Goal: Information Seeking & Learning: Check status

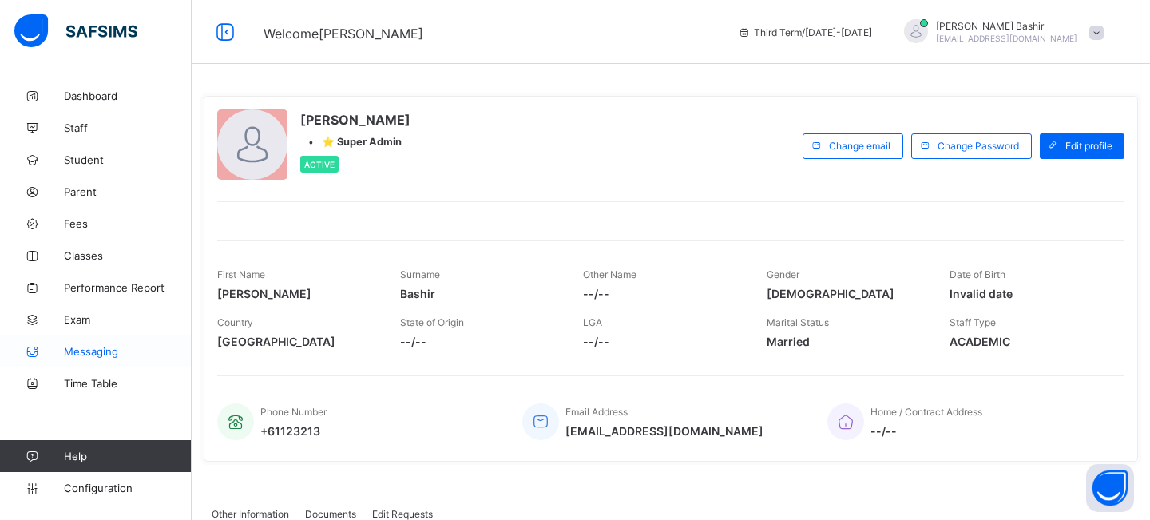
click at [79, 354] on span "Messaging" at bounding box center [128, 351] width 128 height 13
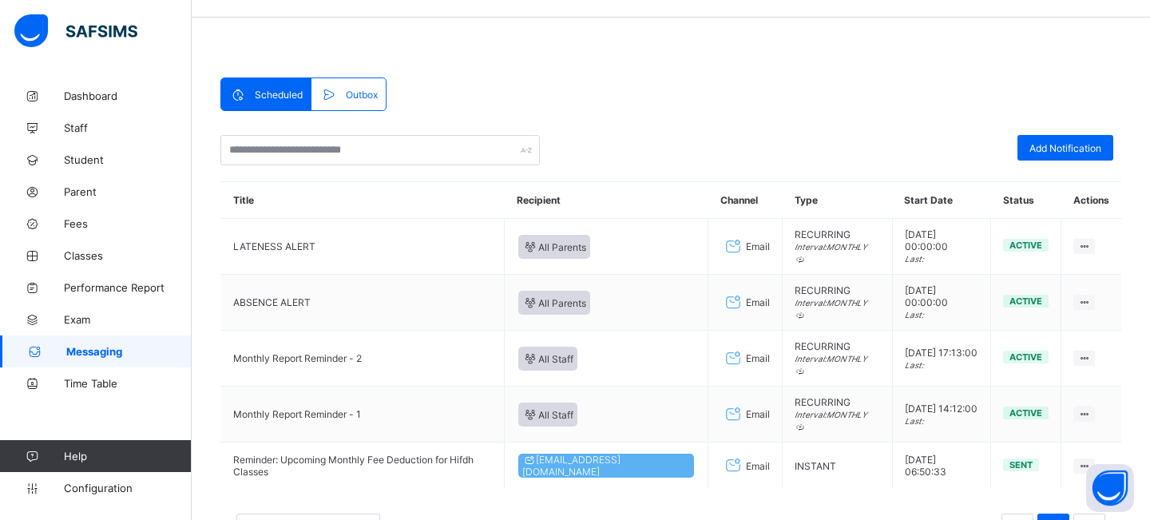
scroll to position [49, 0]
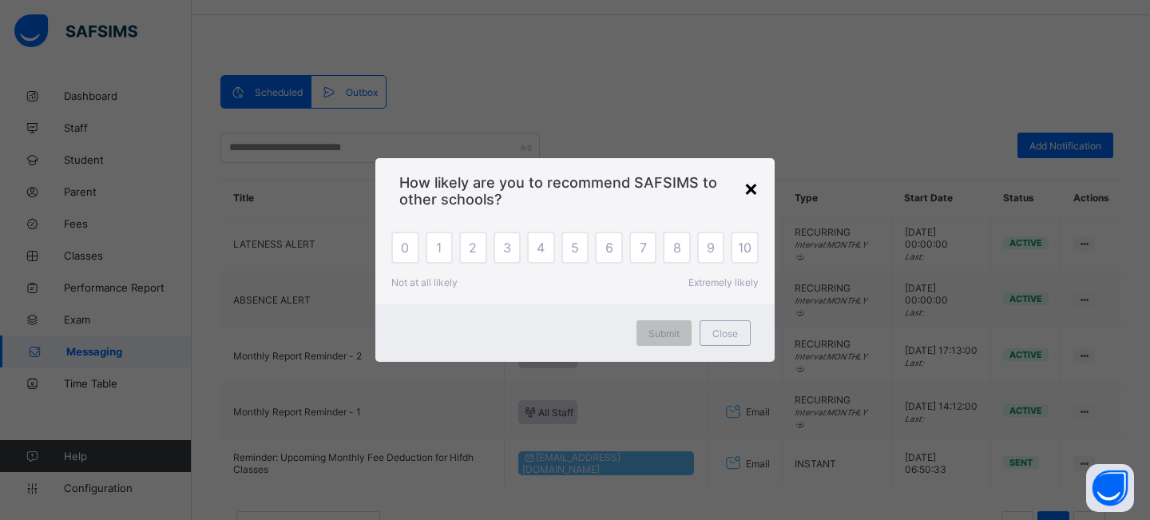
click at [751, 192] on div "×" at bounding box center [750, 187] width 15 height 27
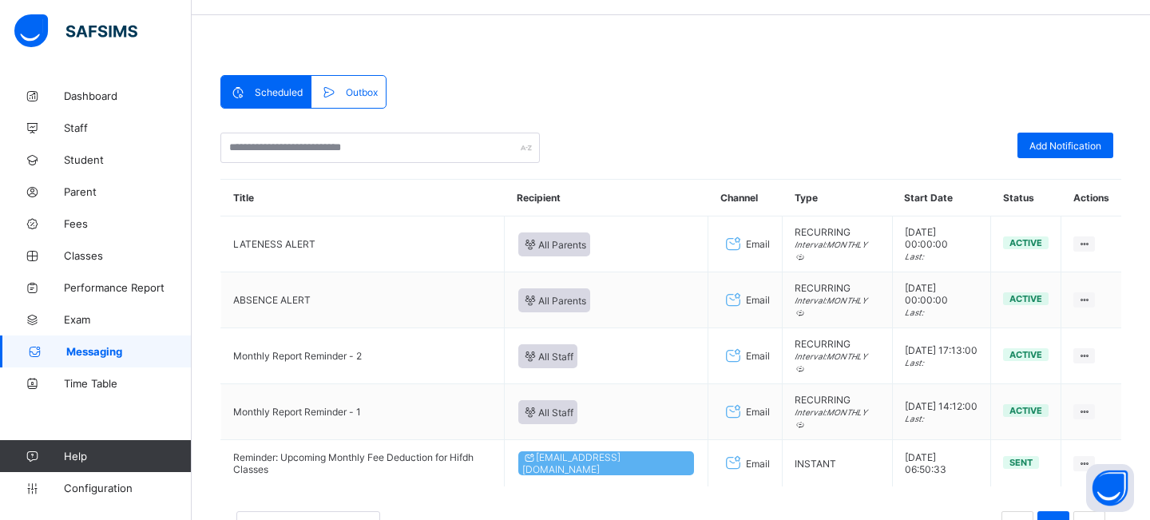
click at [358, 93] on span "Outbox" at bounding box center [362, 92] width 32 height 12
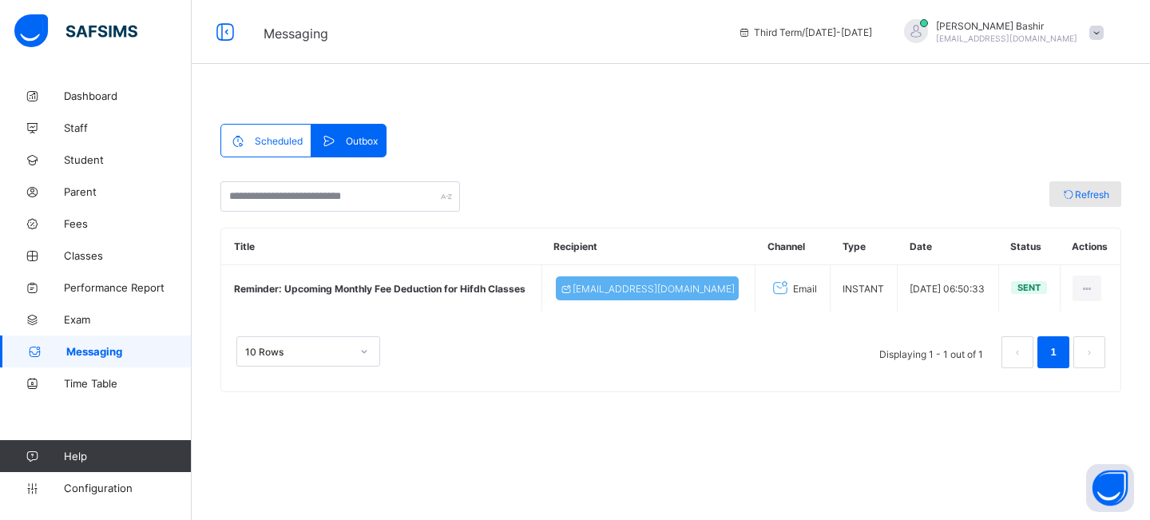
click at [1086, 196] on span "Refresh" at bounding box center [1092, 194] width 34 height 12
click at [269, 138] on span "Scheduled" at bounding box center [279, 141] width 48 height 12
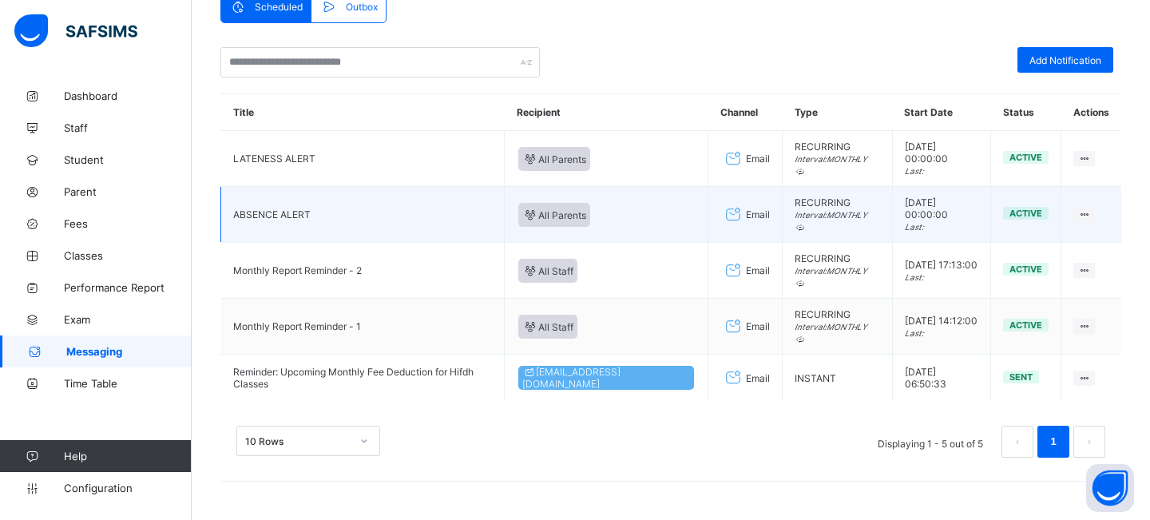
scroll to position [137, 0]
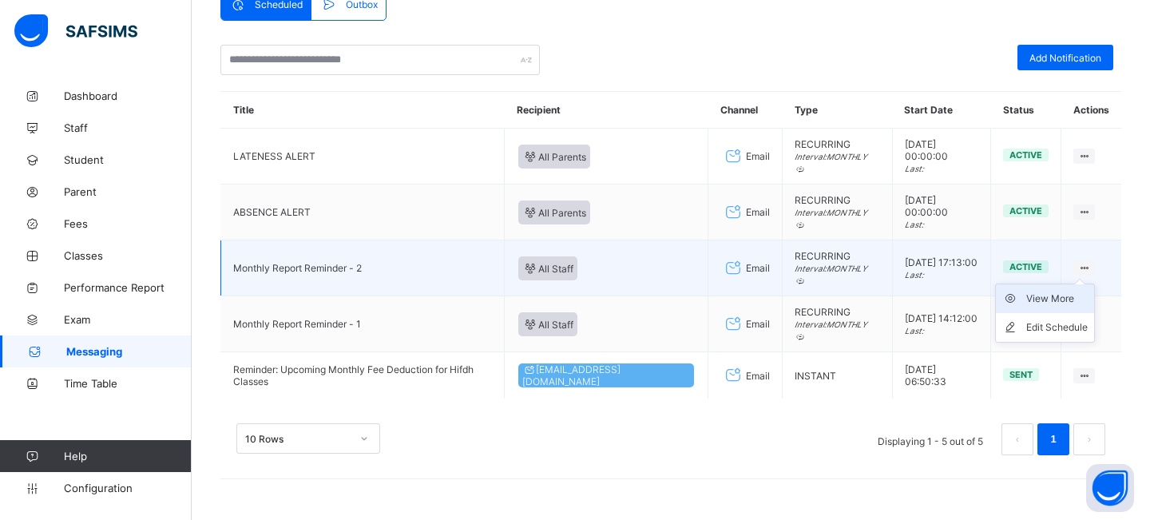
click at [1053, 295] on div "View More" at bounding box center [1056, 299] width 61 height 16
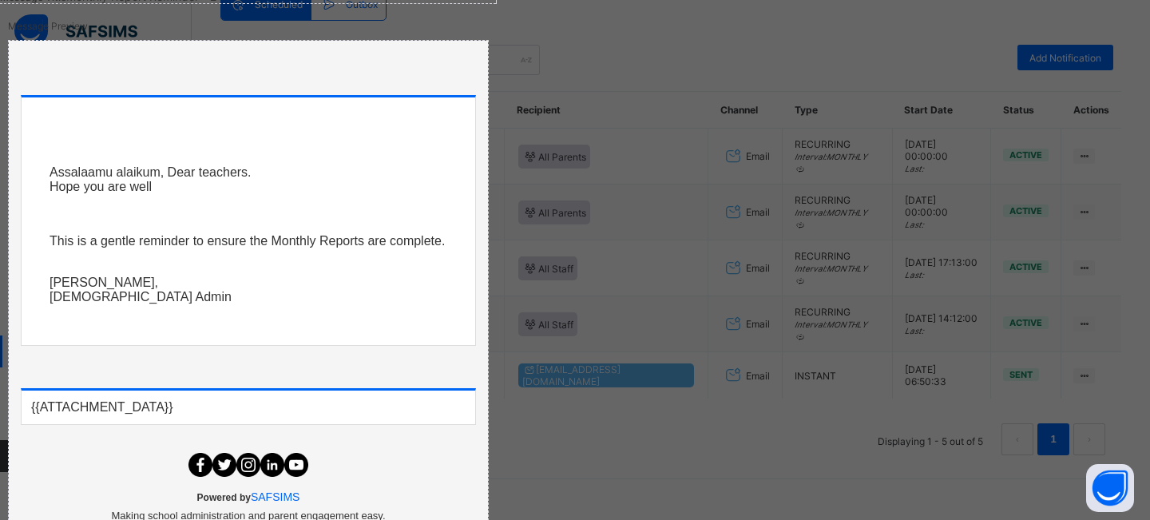
scroll to position [0, 0]
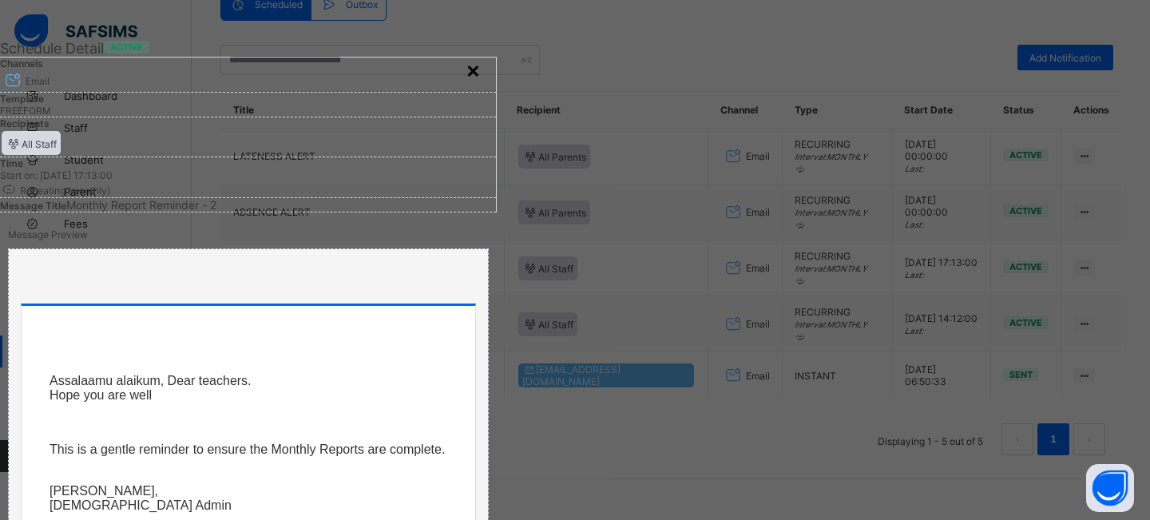
click at [481, 71] on div "×" at bounding box center [472, 69] width 15 height 27
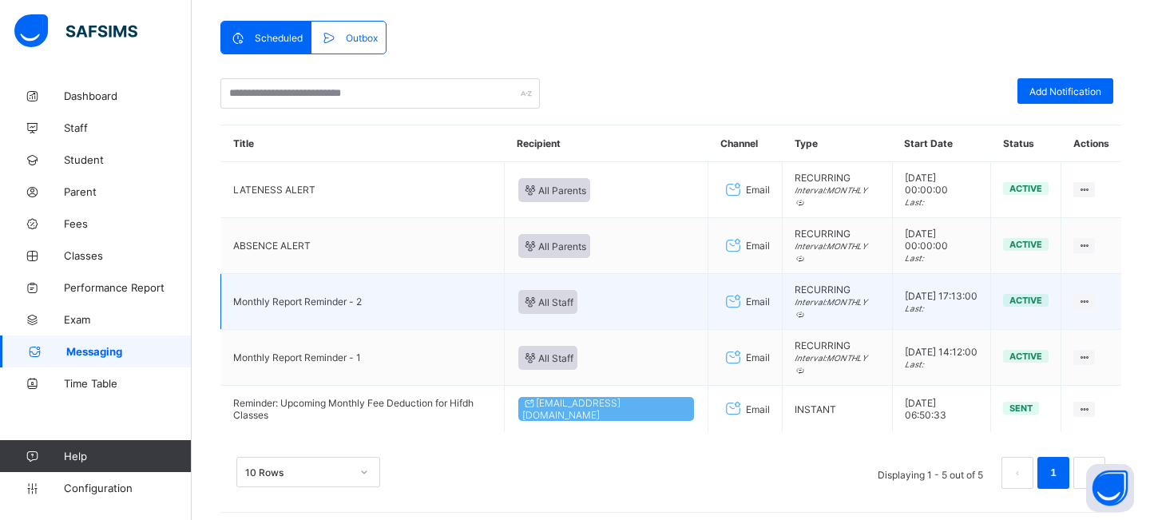
scroll to position [101, 0]
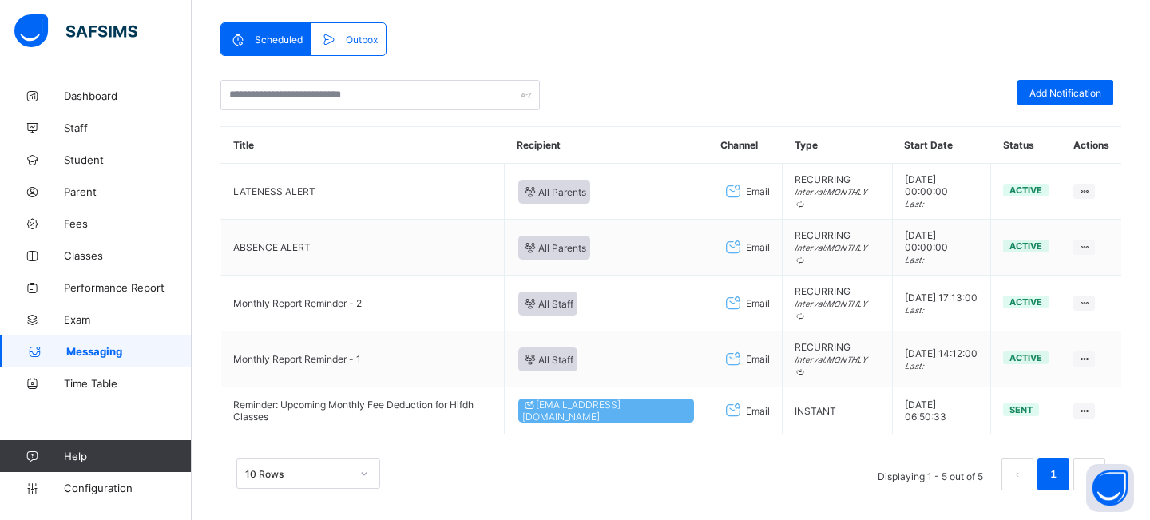
click at [358, 37] on span "Outbox" at bounding box center [362, 40] width 32 height 12
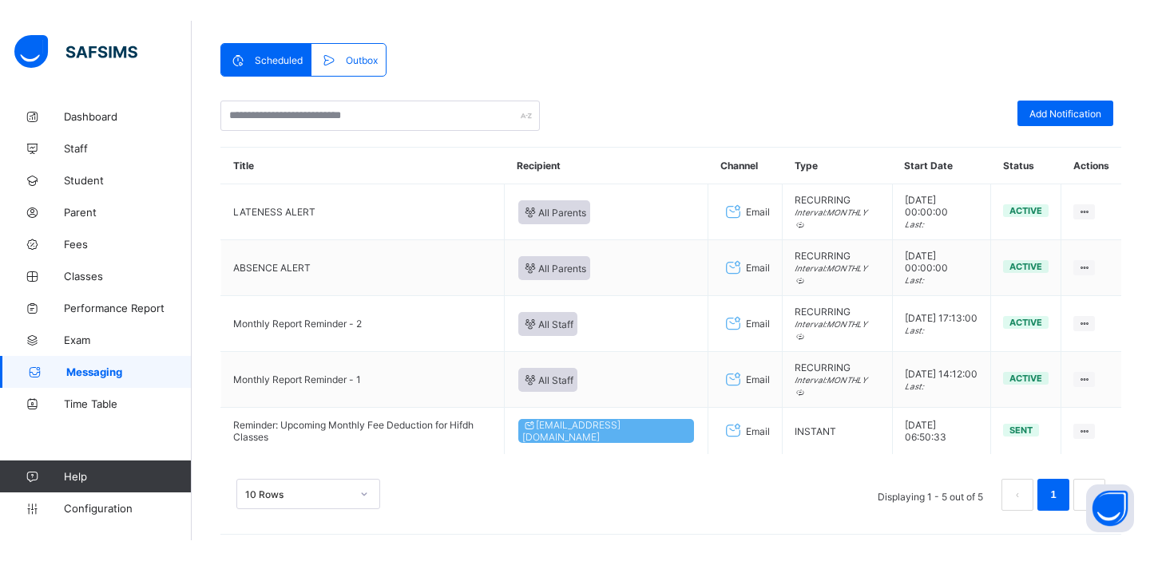
scroll to position [0, 0]
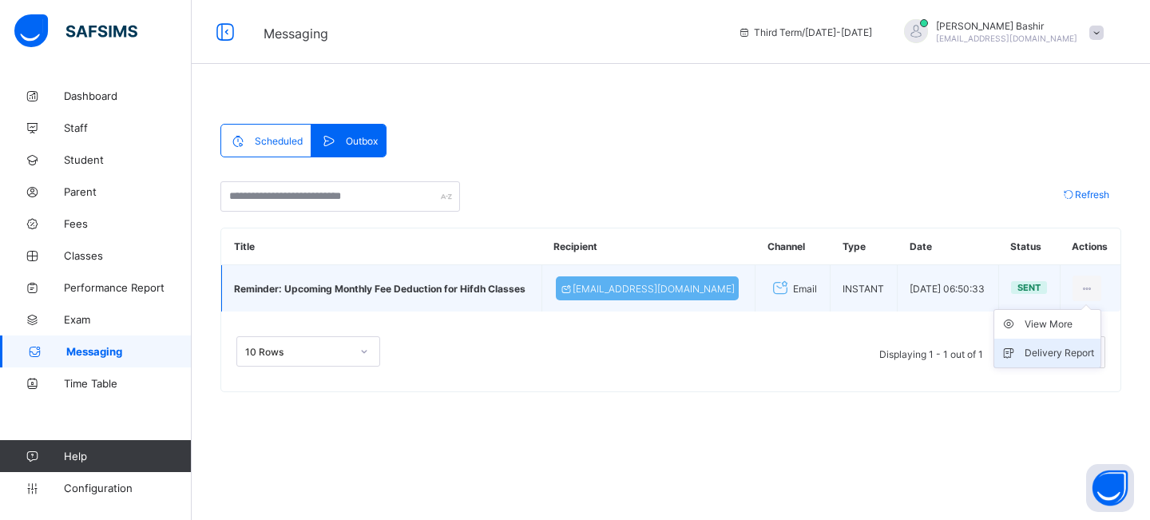
click at [1037, 354] on div "Delivery Report" at bounding box center [1058, 353] width 69 height 16
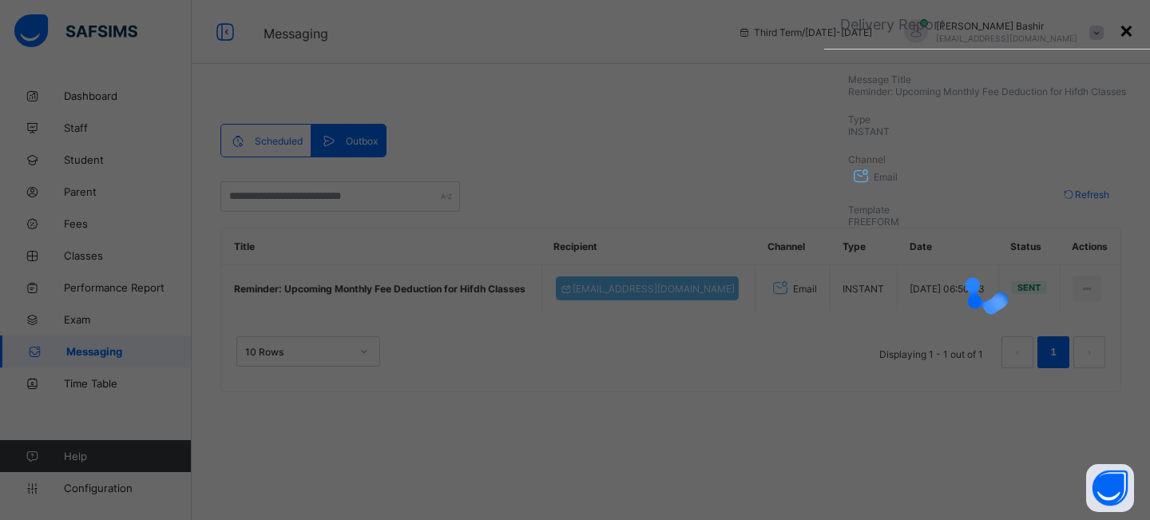
click at [1130, 26] on div "×" at bounding box center [1126, 29] width 15 height 27
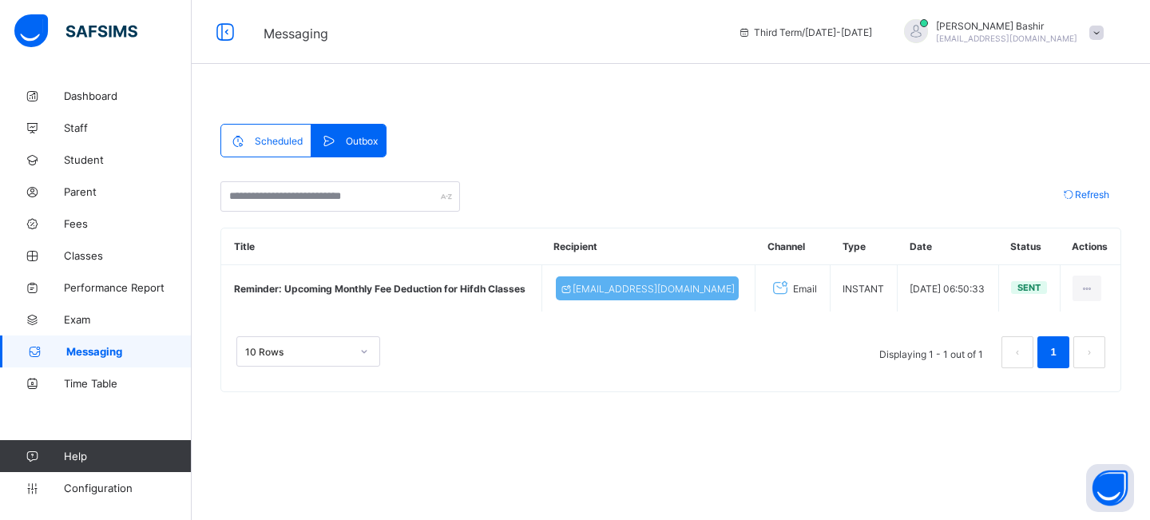
click at [277, 138] on span "Scheduled" at bounding box center [279, 141] width 48 height 12
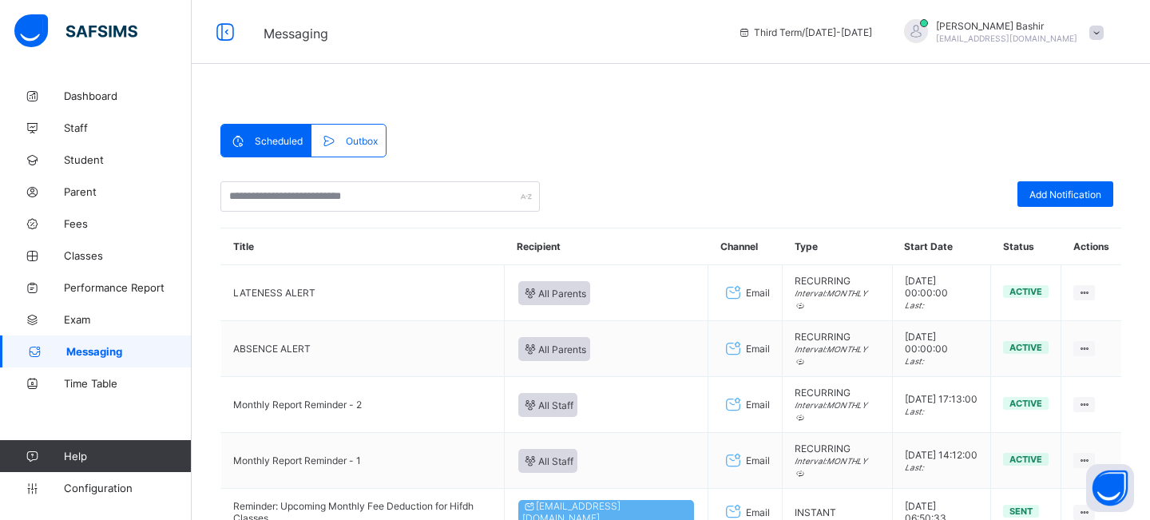
click at [355, 135] on span "Outbox" at bounding box center [362, 141] width 32 height 12
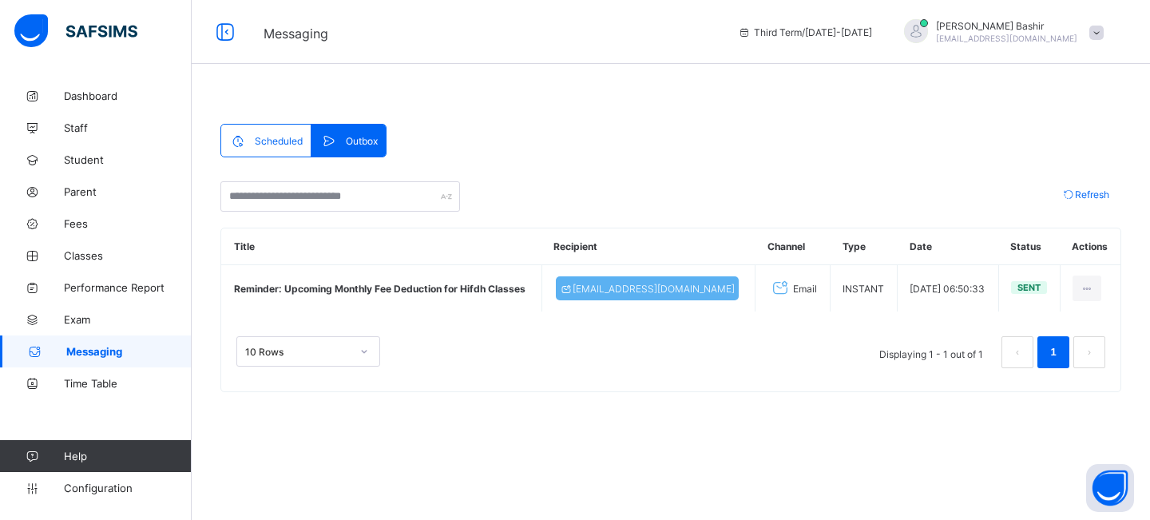
click at [258, 152] on div "Scheduled" at bounding box center [266, 141] width 90 height 32
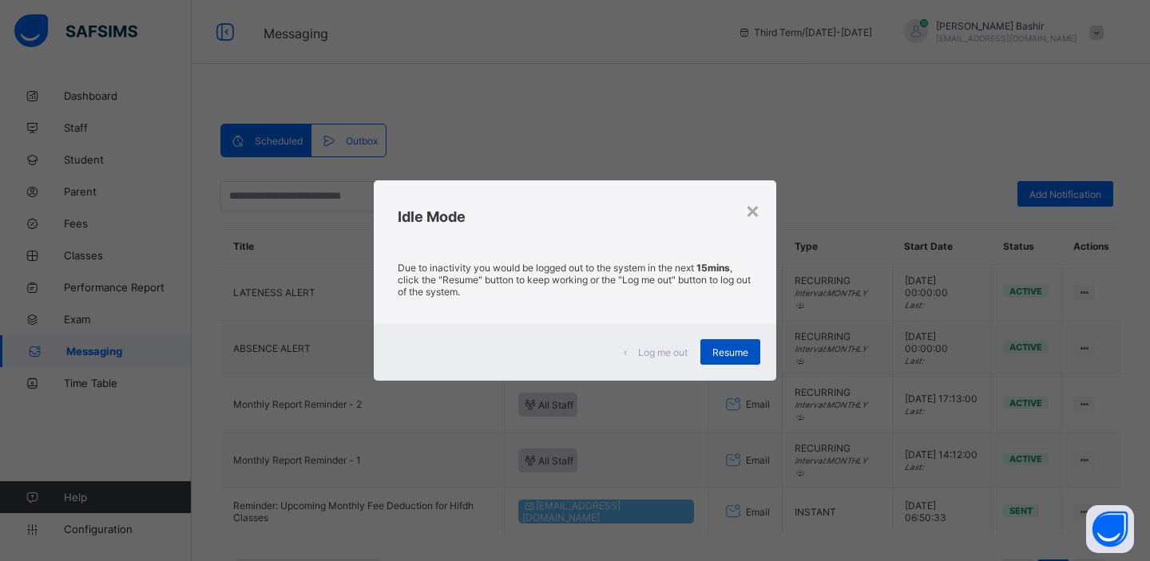
click at [726, 358] on div "Resume" at bounding box center [730, 352] width 60 height 26
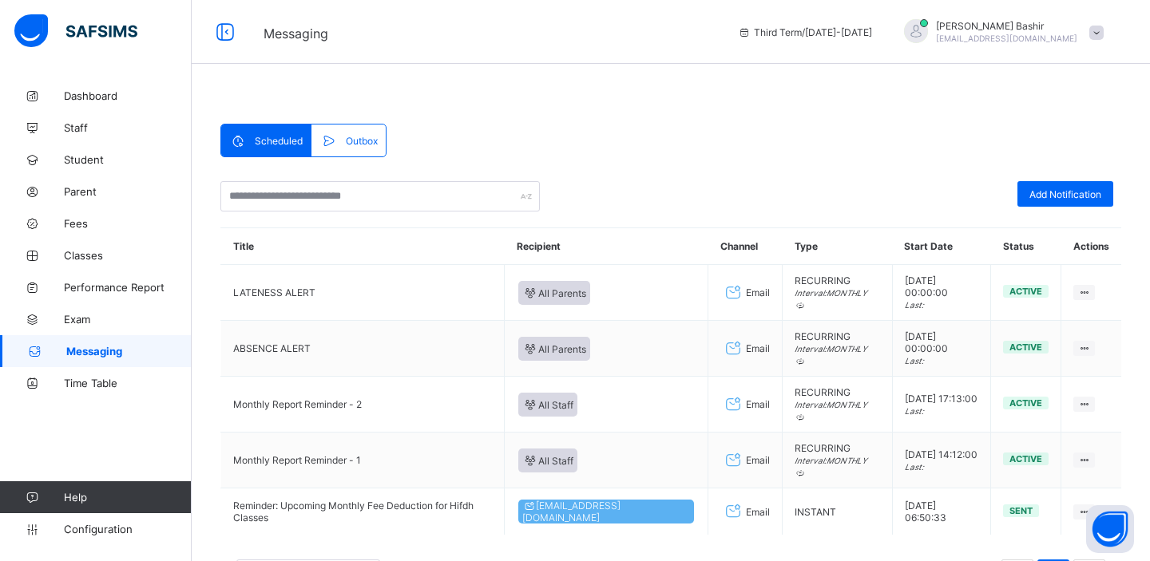
click at [1017, 31] on div "[PERSON_NAME] [PERSON_NAME][EMAIL_ADDRESS][DOMAIN_NAME]" at bounding box center [1006, 32] width 141 height 24
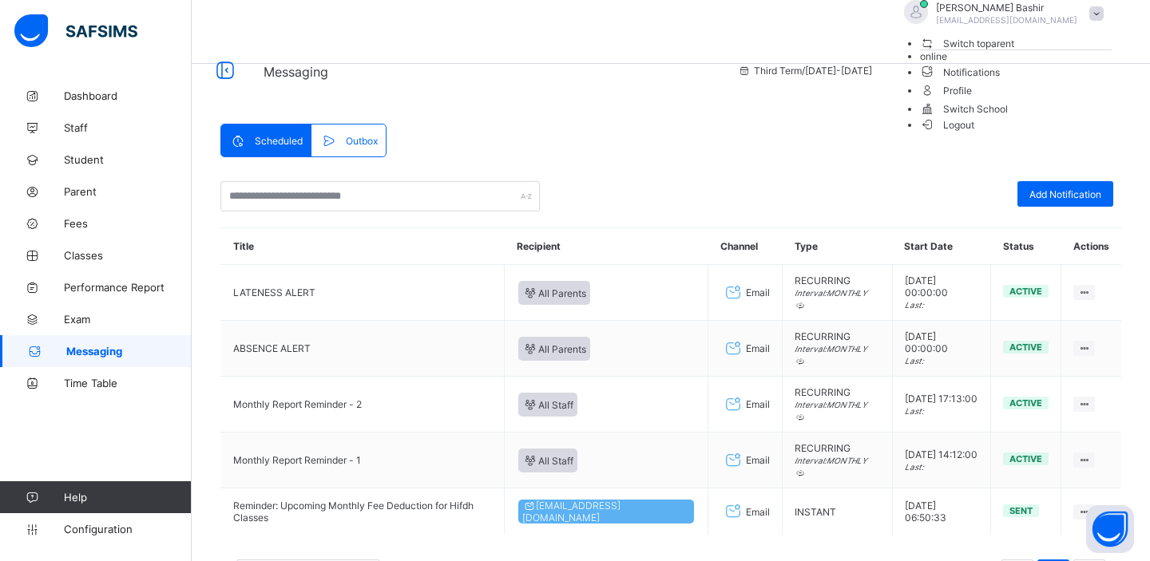
click at [1015, 52] on span "Switch to parent" at bounding box center [967, 43] width 95 height 17
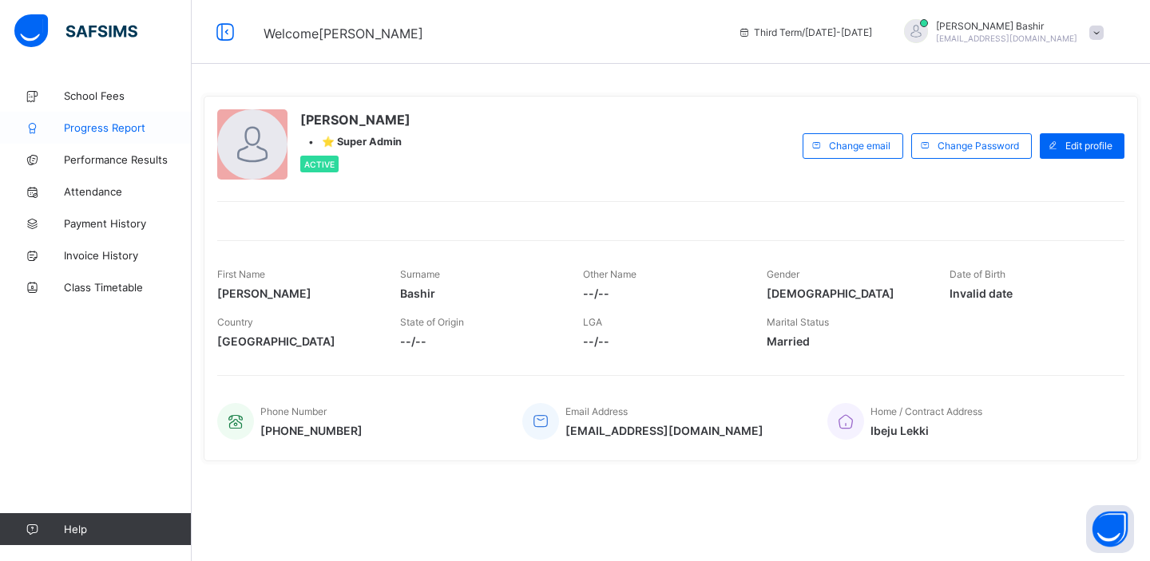
click at [97, 125] on span "Progress Report" at bounding box center [128, 127] width 128 height 13
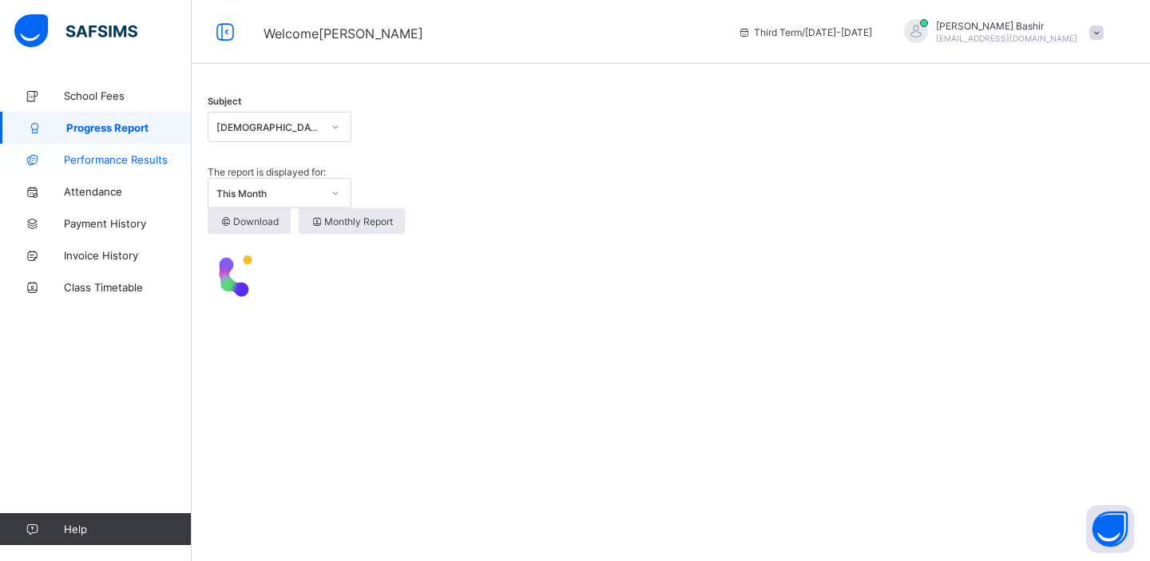
click at [97, 156] on span "Performance Results" at bounding box center [128, 159] width 128 height 13
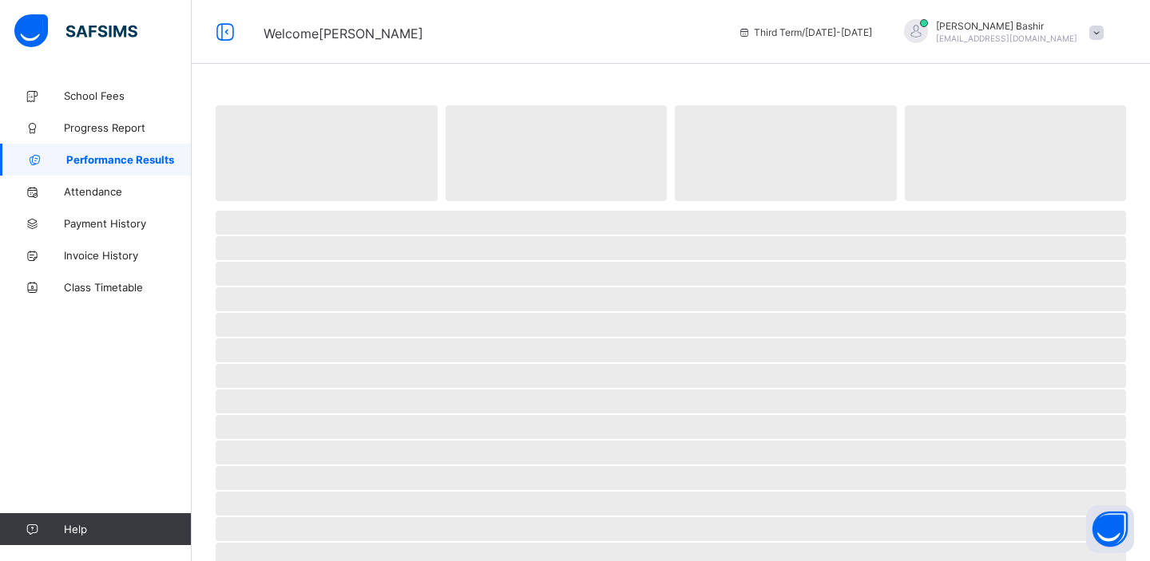
select select "****"
select select "*"
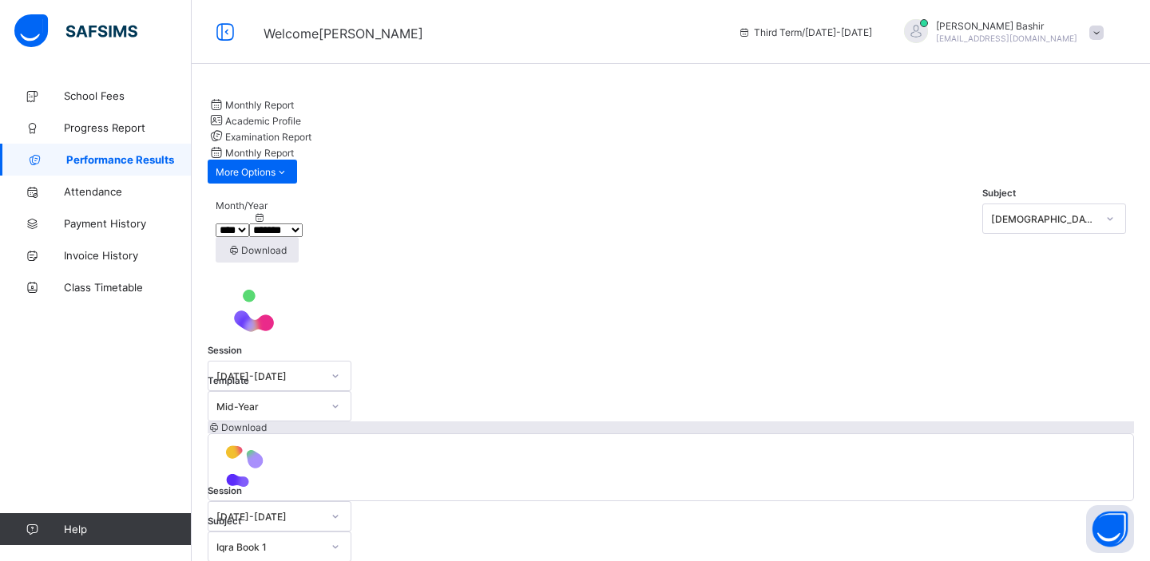
click at [515, 144] on div "Examination Report" at bounding box center [671, 136] width 926 height 16
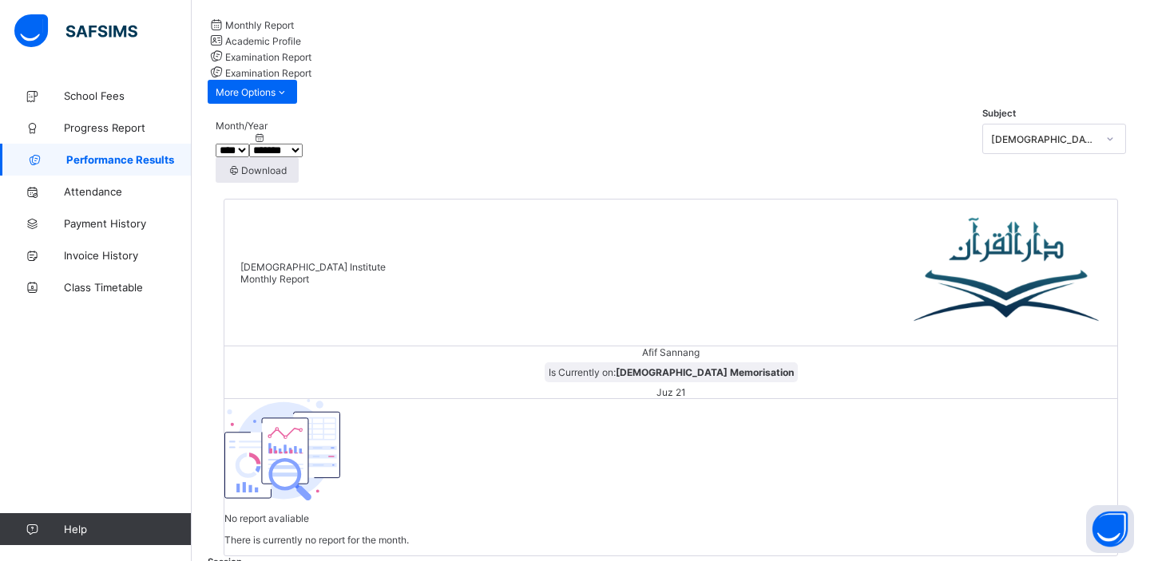
scroll to position [76, 0]
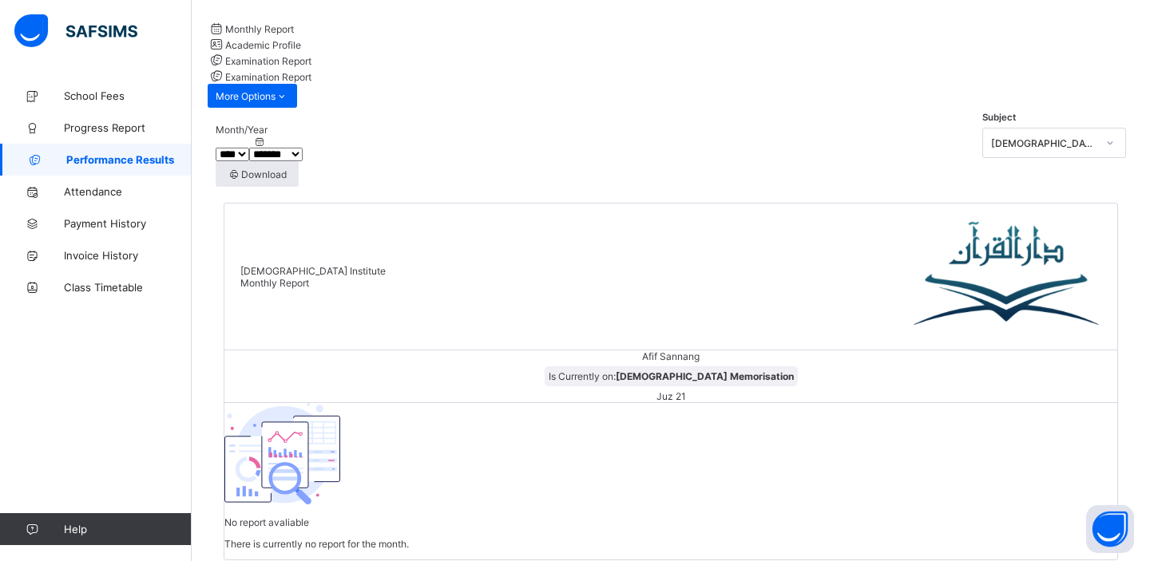
click at [391, 20] on div at bounding box center [671, 20] width 926 height 0
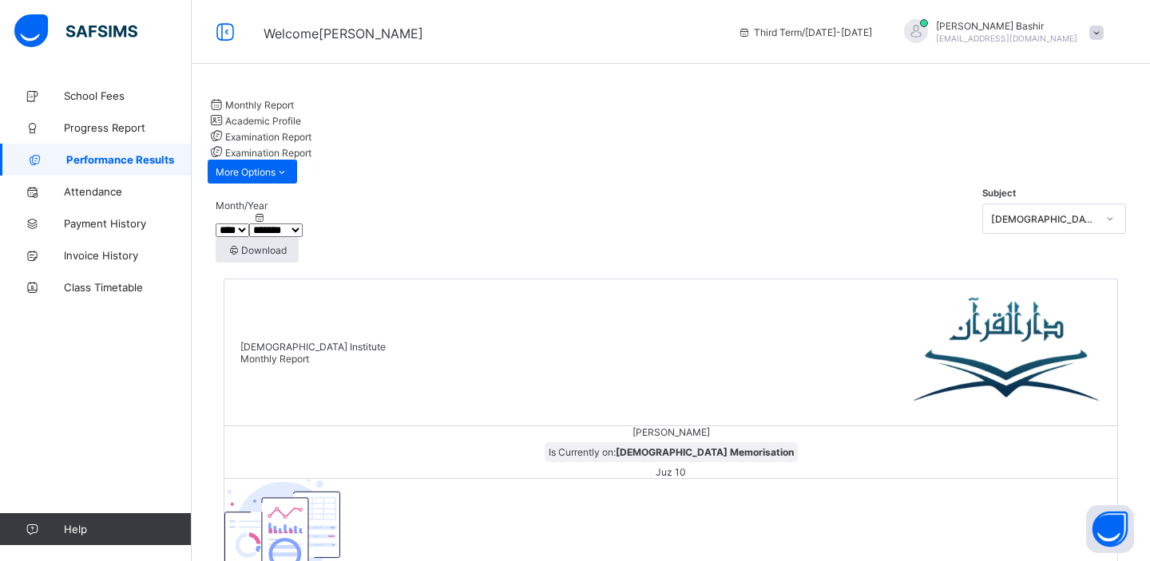
click at [522, 96] on div at bounding box center [671, 96] width 926 height 0
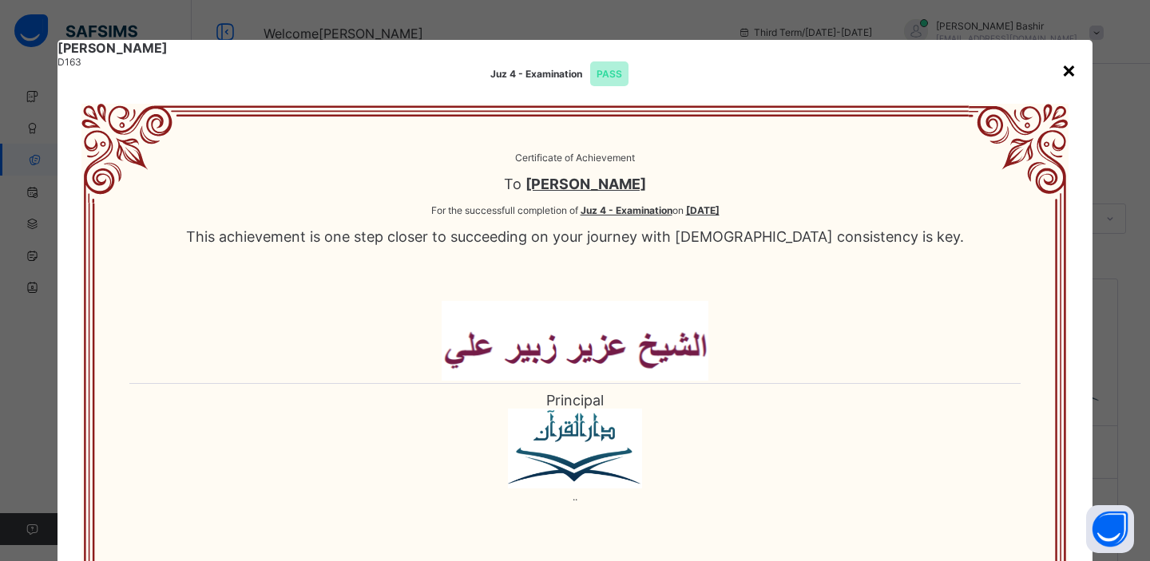
click at [1063, 65] on div "×" at bounding box center [1068, 69] width 15 height 27
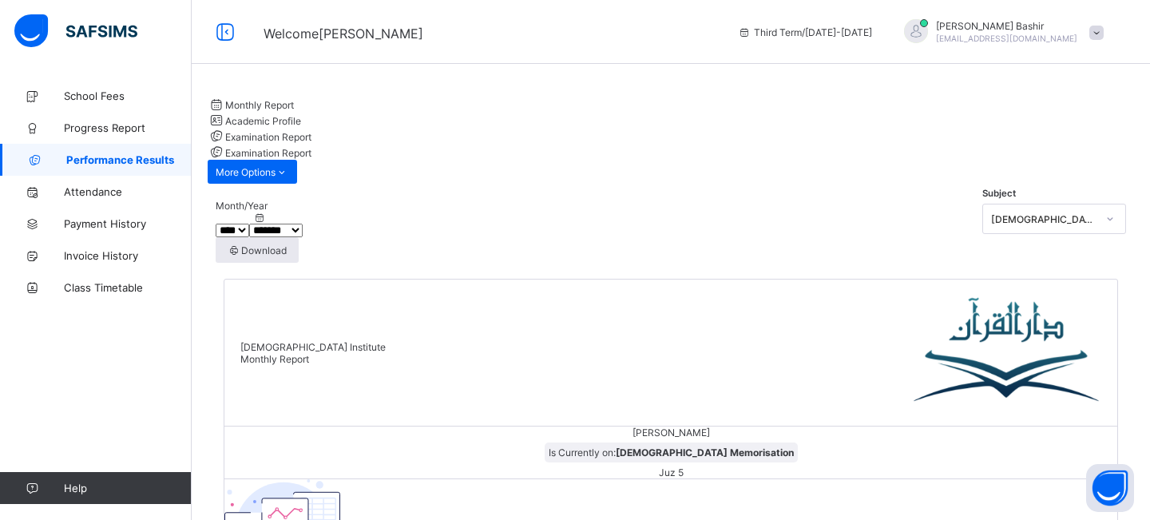
scroll to position [36, 0]
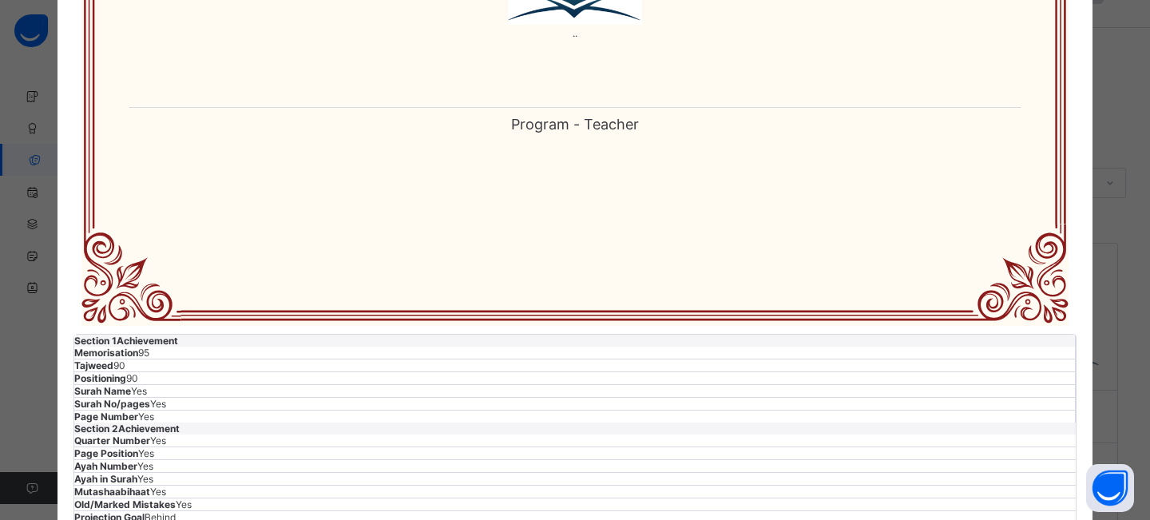
scroll to position [0, 0]
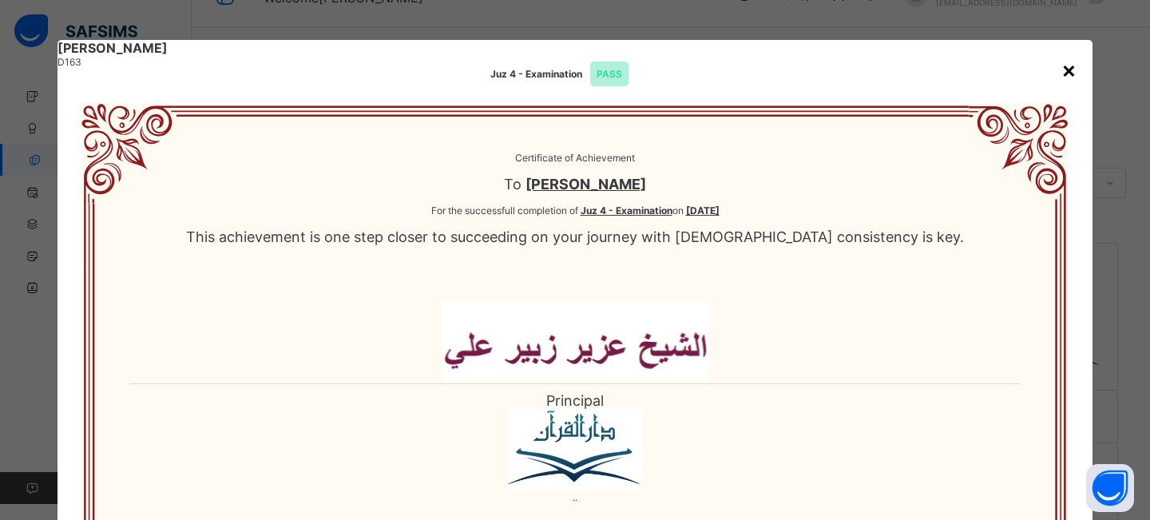
click at [1061, 67] on div "×" at bounding box center [1068, 69] width 15 height 27
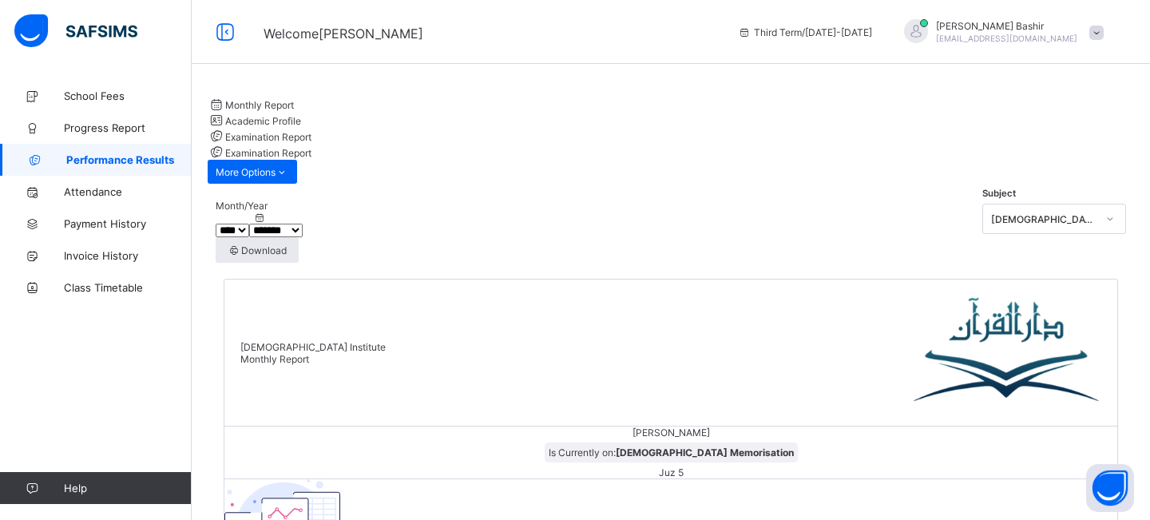
click at [1062, 35] on span "[EMAIL_ADDRESS][DOMAIN_NAME]" at bounding box center [1006, 39] width 141 height 10
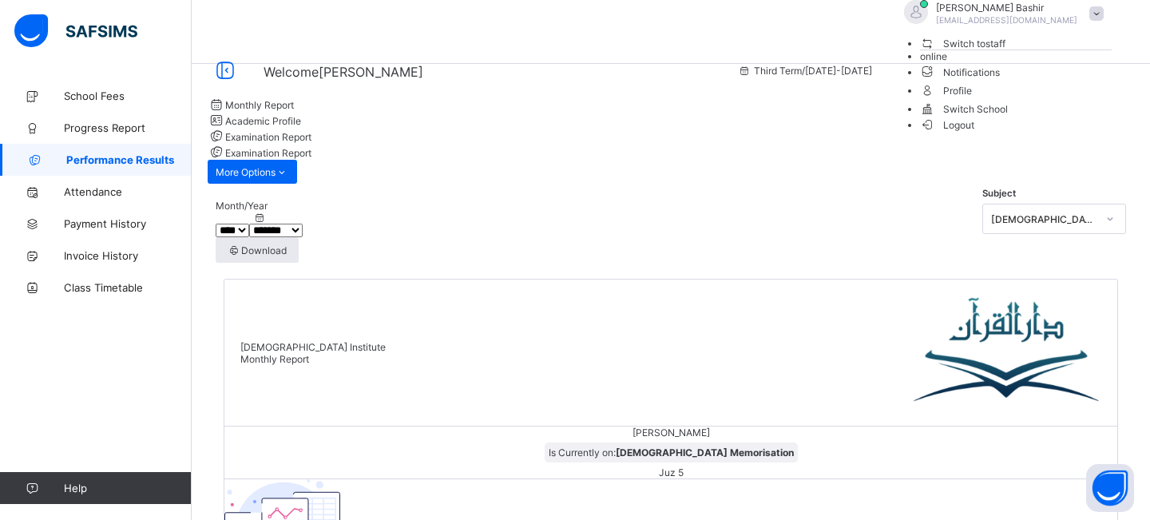
click at [1006, 52] on span "Switch to staff" at bounding box center [963, 43] width 86 height 17
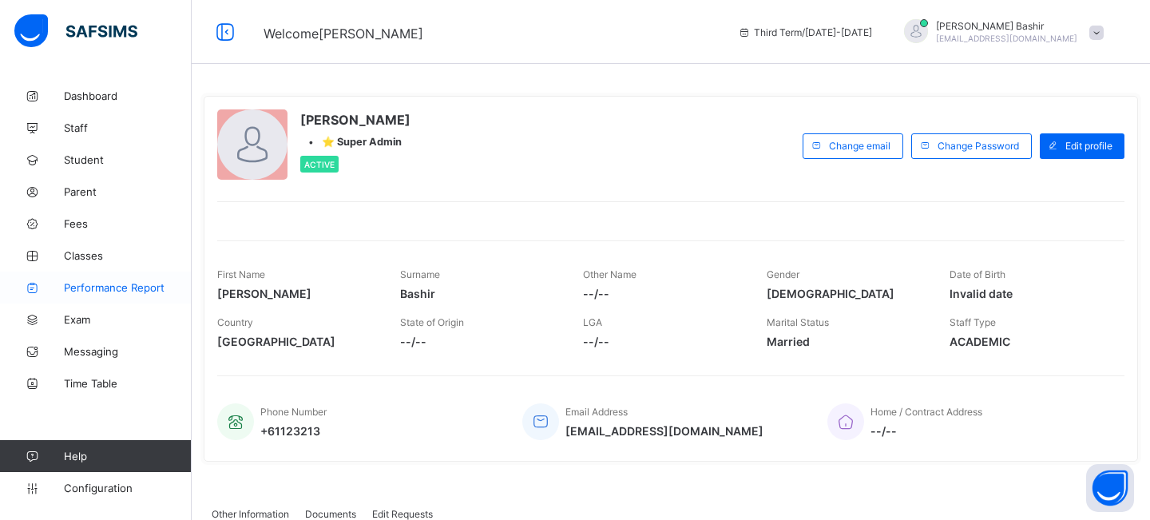
click at [113, 284] on span "Performance Report" at bounding box center [128, 287] width 128 height 13
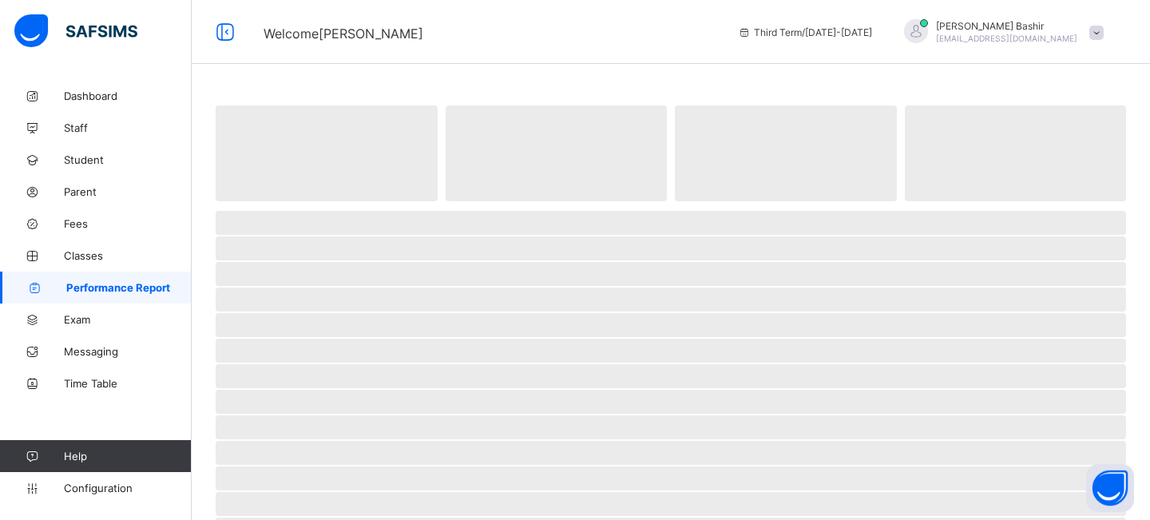
select select "****"
select select "*"
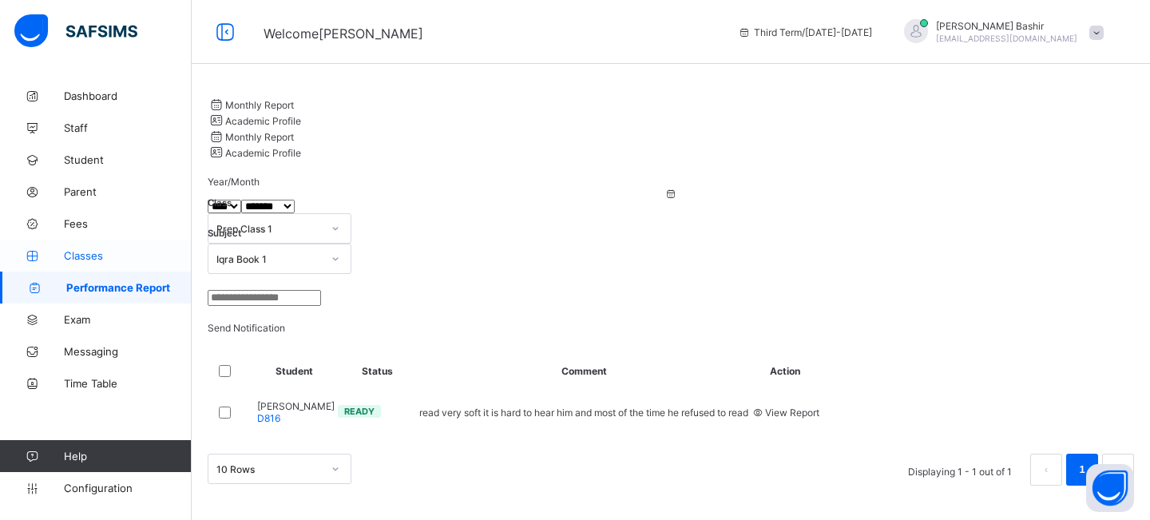
click at [93, 252] on span "Classes" at bounding box center [128, 255] width 128 height 13
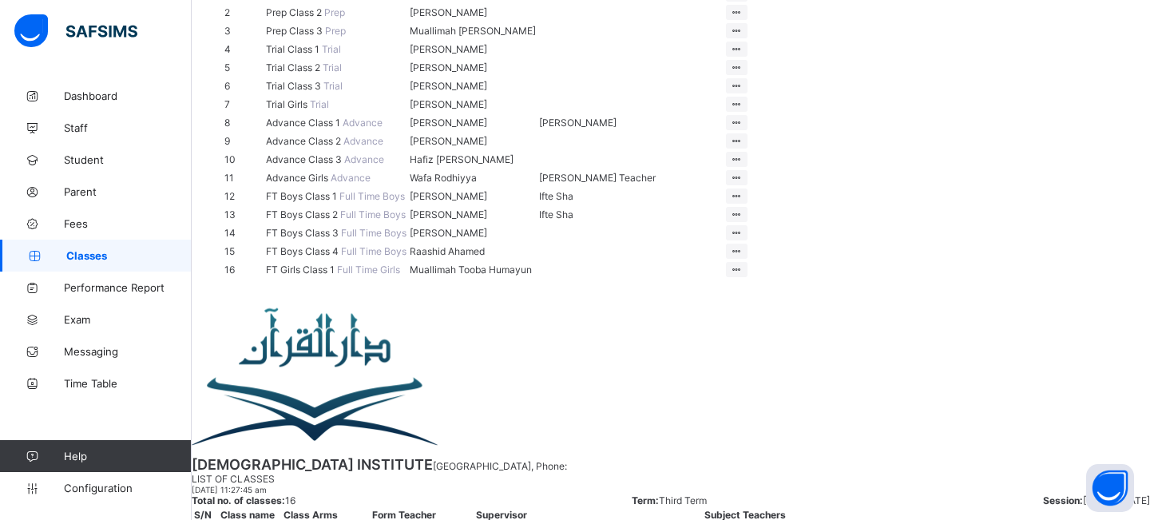
scroll to position [397, 0]
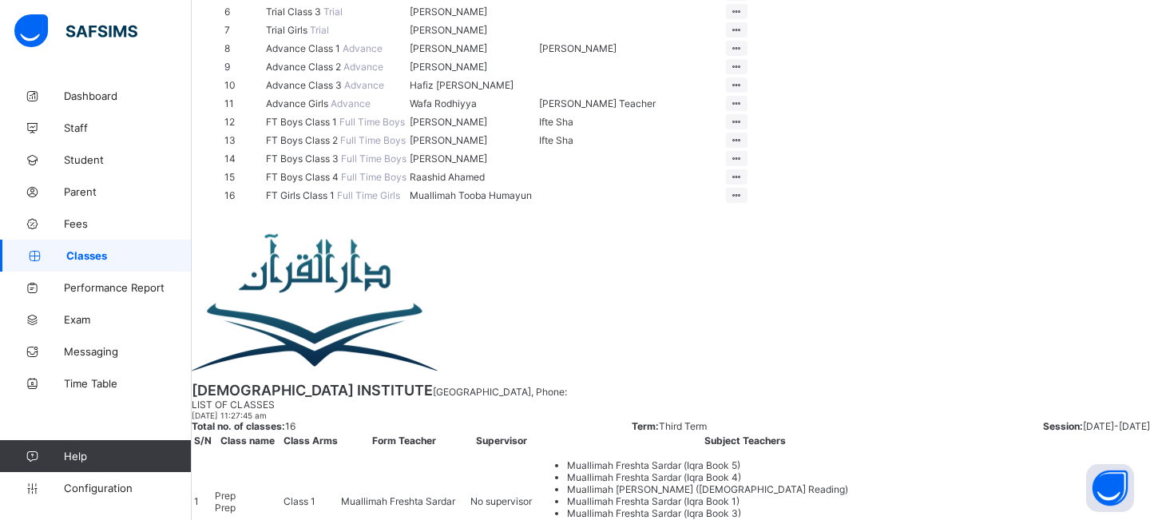
click at [305, 146] on span "FT Boys Class 2" at bounding box center [303, 140] width 74 height 12
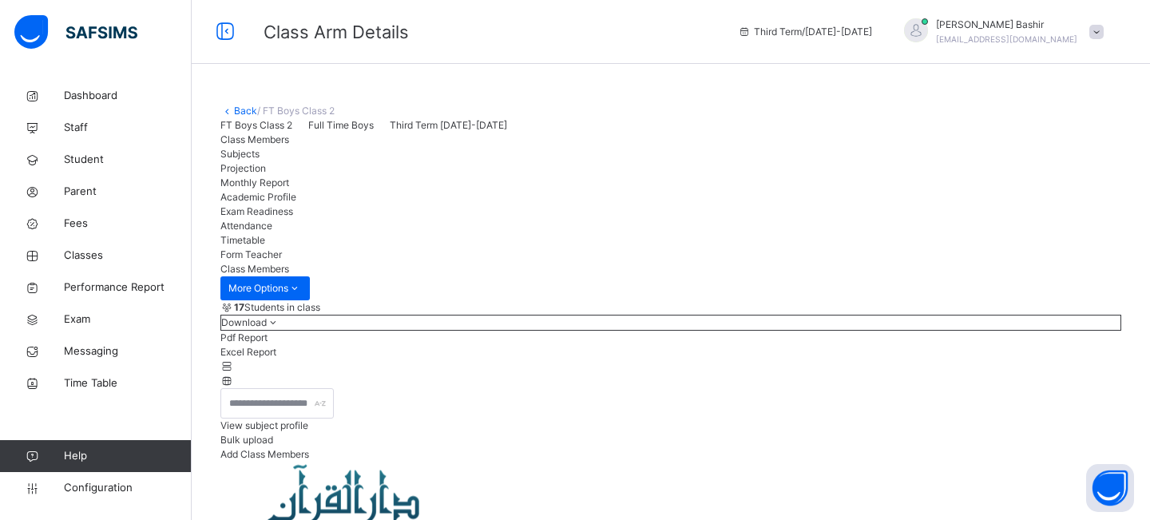
click at [293, 217] on span "Exam Readiness" at bounding box center [256, 211] width 73 height 12
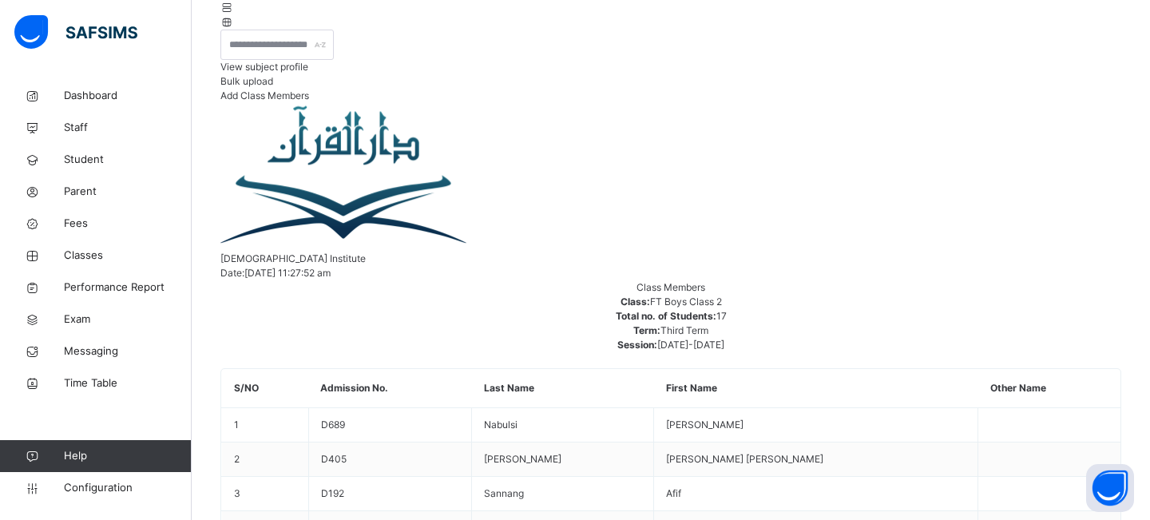
scroll to position [328, 0]
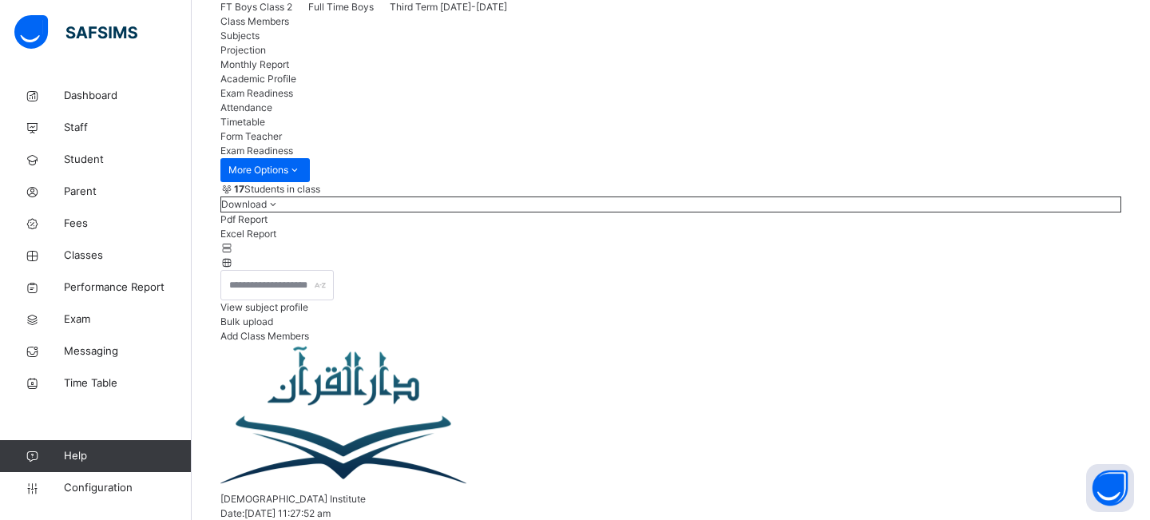
scroll to position [144, 0]
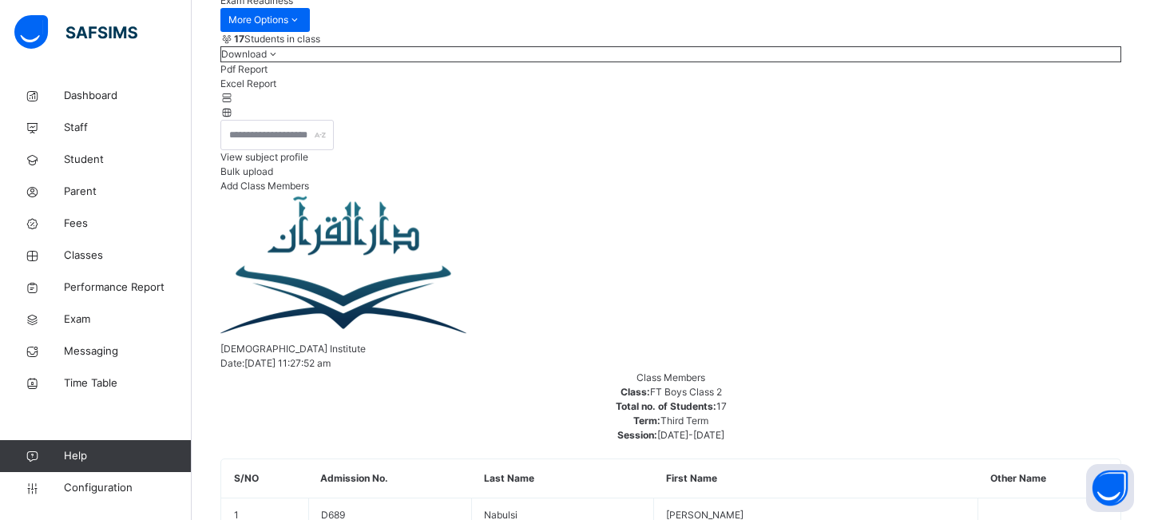
scroll to position [265, 0]
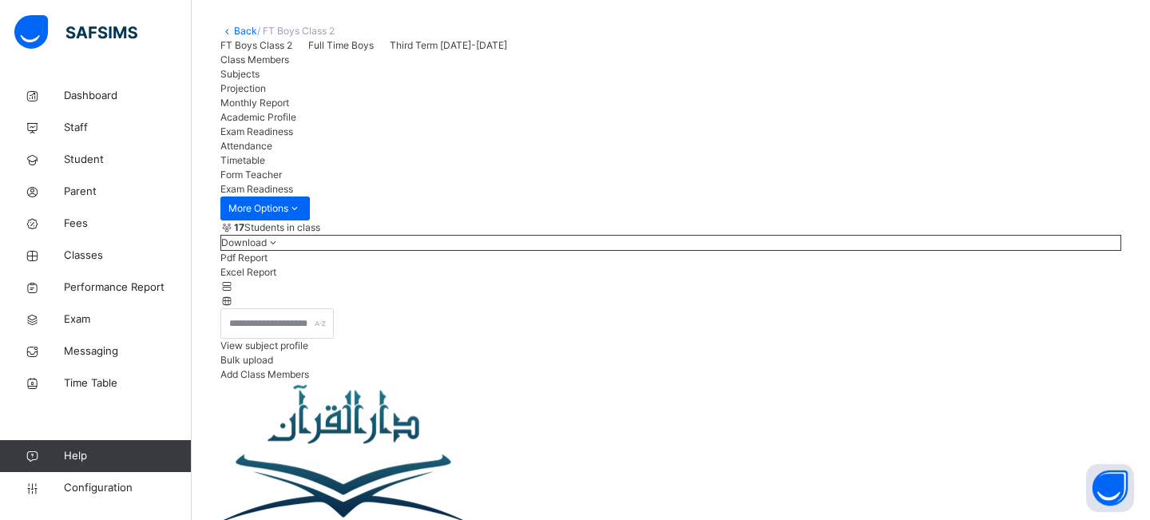
scroll to position [219, 0]
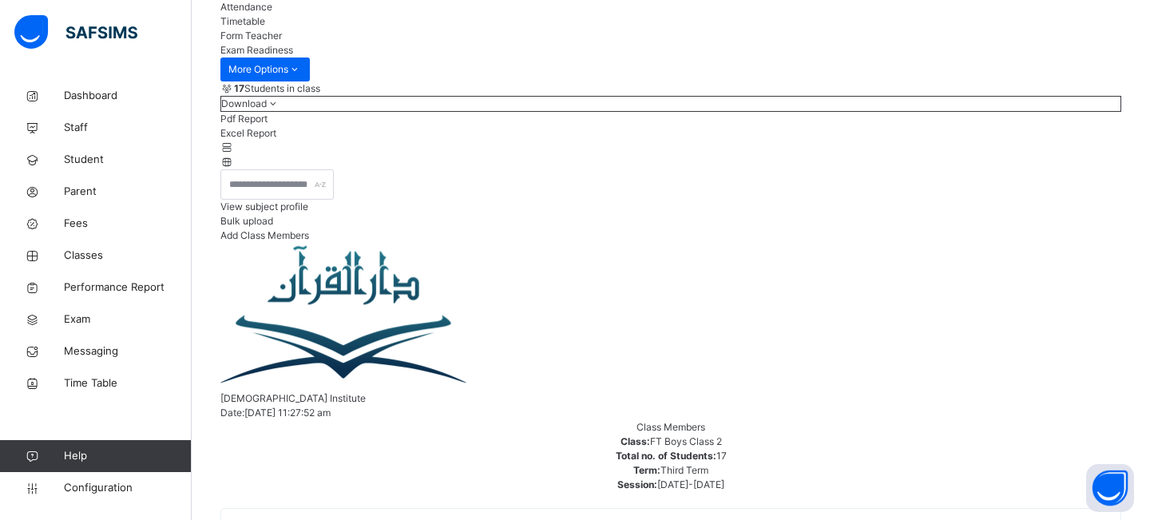
drag, startPoint x: 314, startPoint y: 361, endPoint x: 374, endPoint y: 362, distance: 59.9
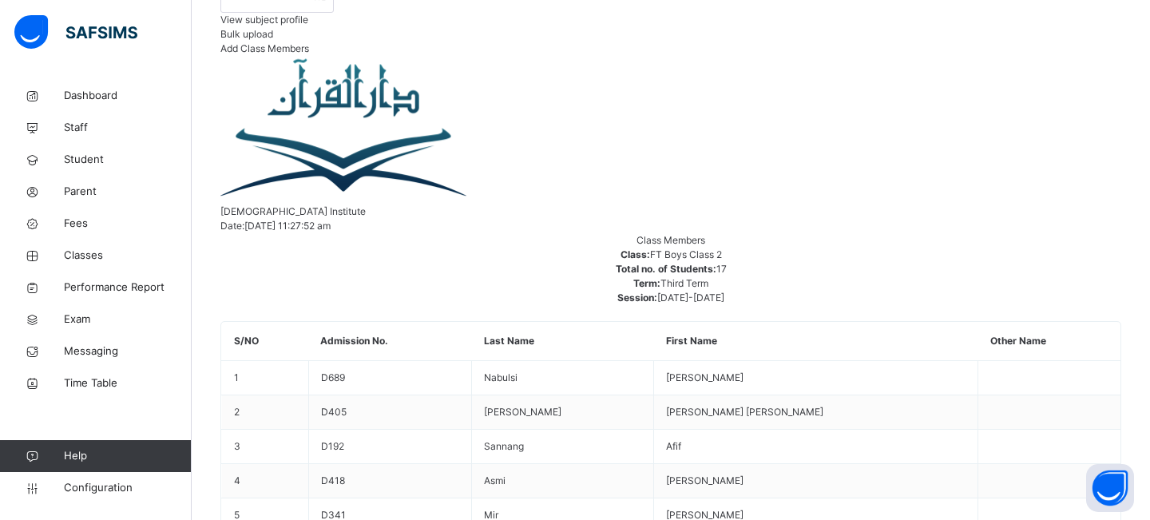
scroll to position [358, 0]
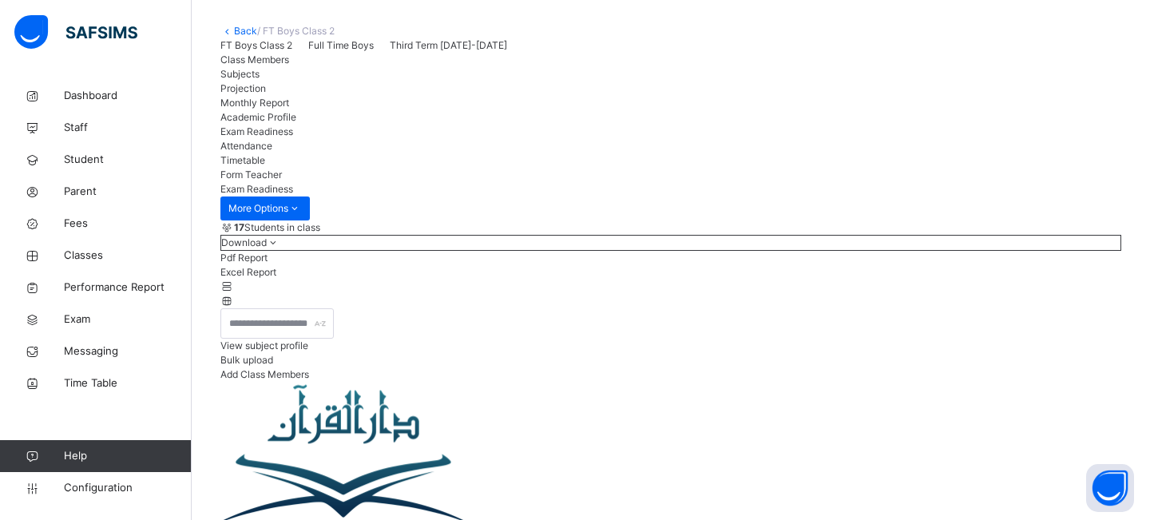
scroll to position [219, 0]
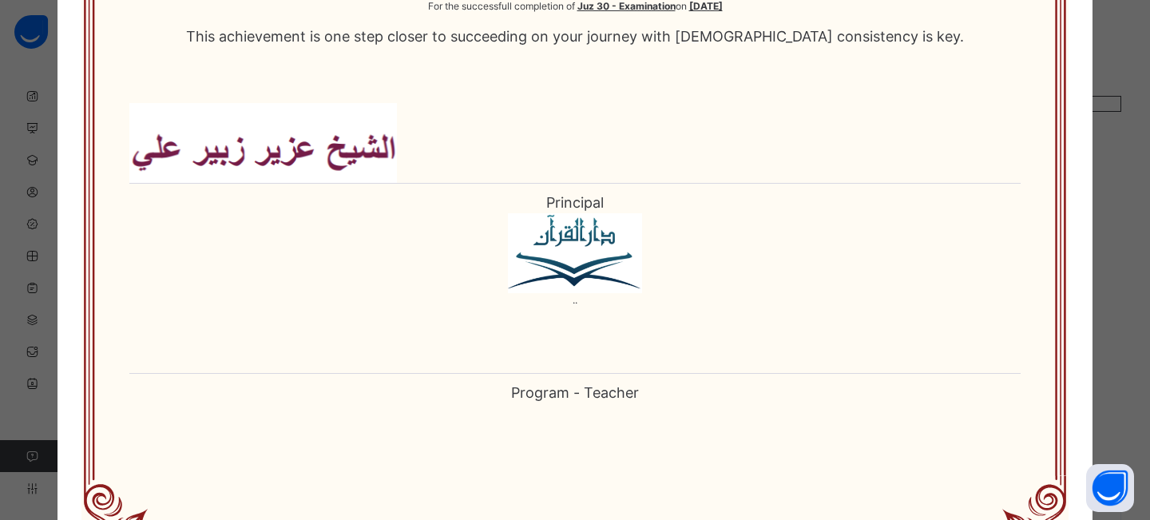
scroll to position [0, 0]
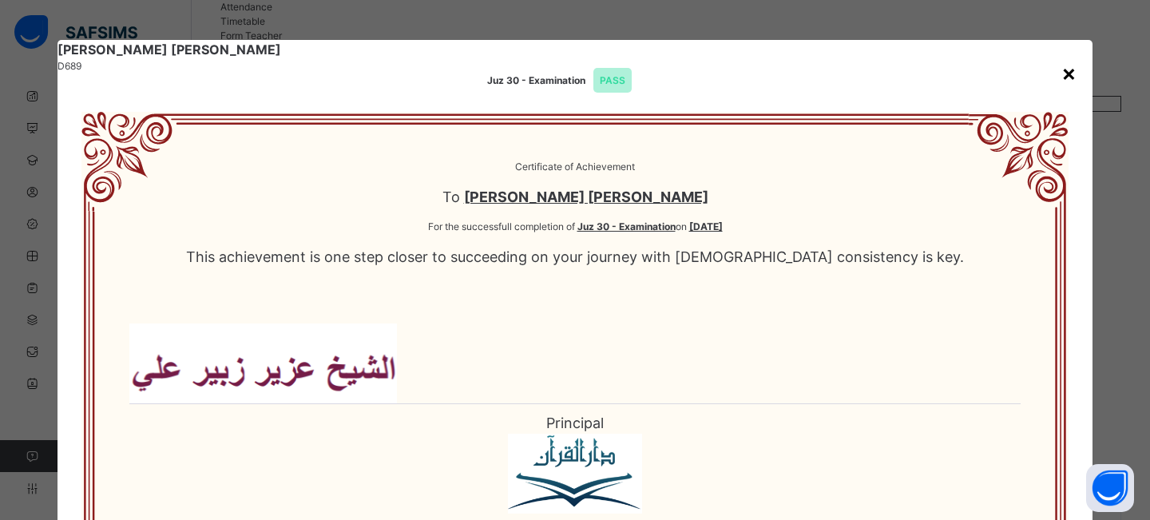
click at [1064, 74] on div "×" at bounding box center [1068, 73] width 15 height 34
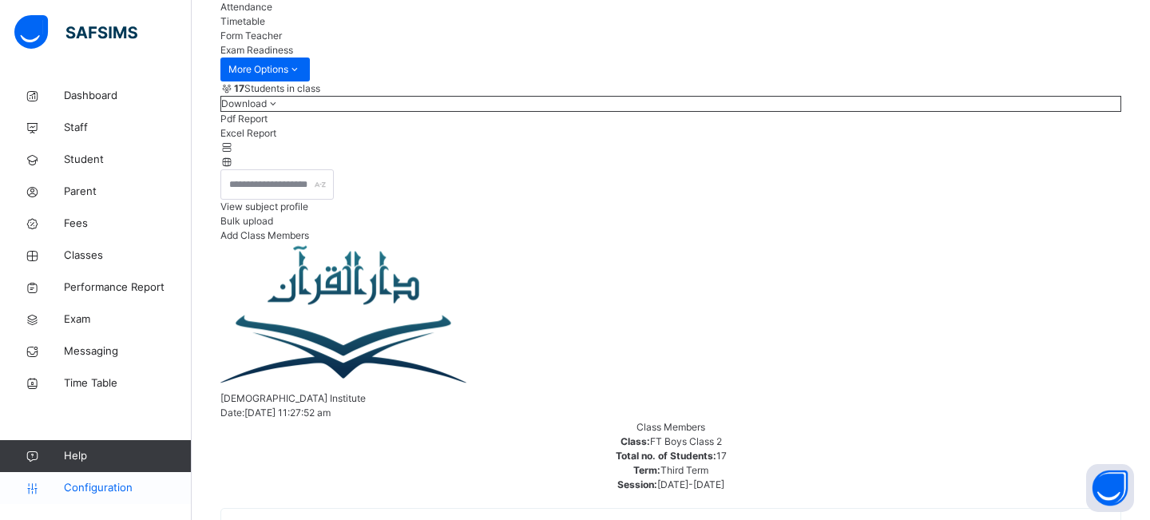
click at [113, 486] on span "Configuration" at bounding box center [127, 488] width 127 height 16
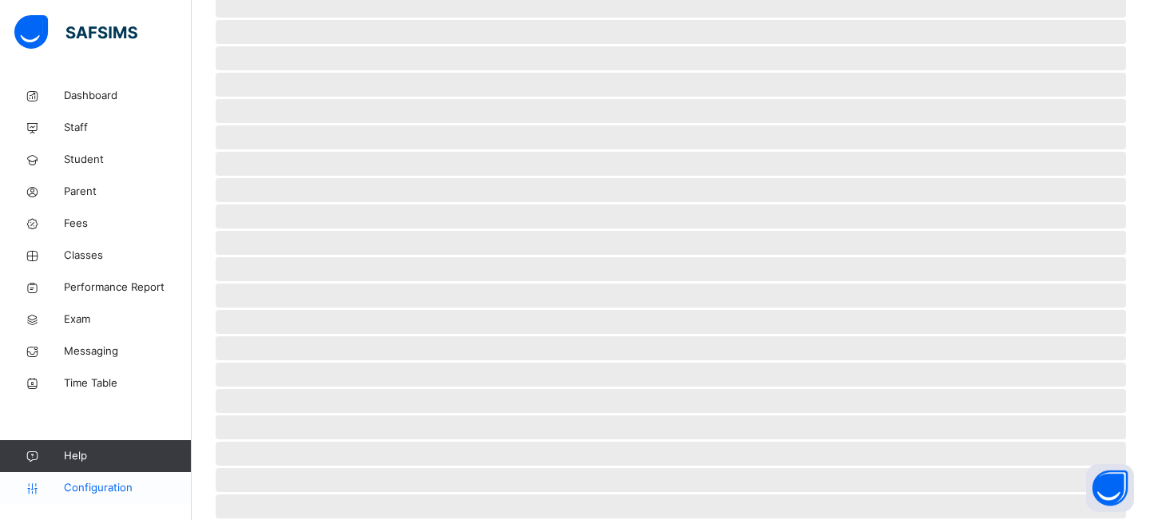
scroll to position [59, 0]
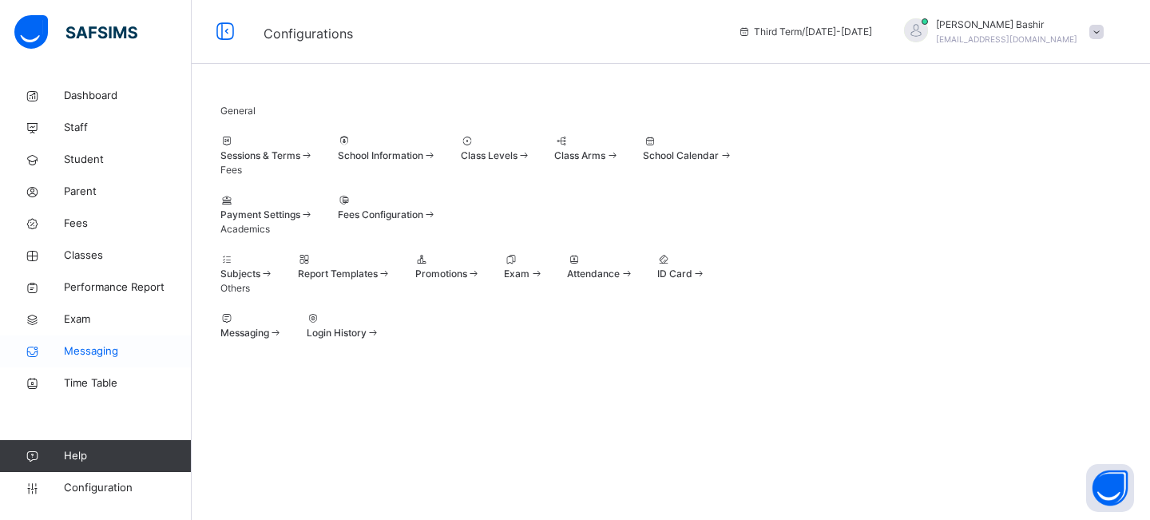
click at [113, 354] on span "Messaging" at bounding box center [128, 351] width 128 height 16
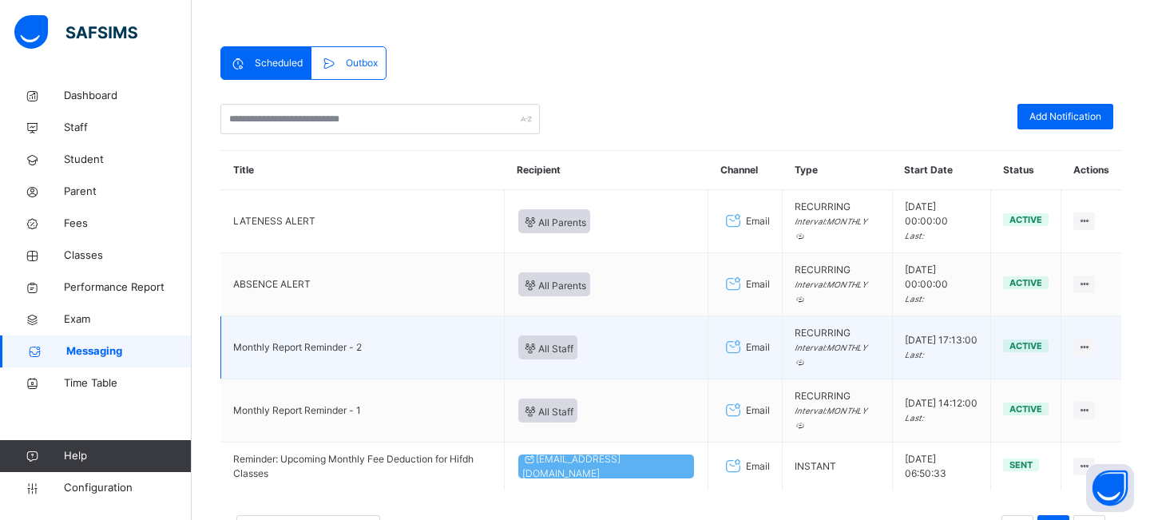
scroll to position [74, 0]
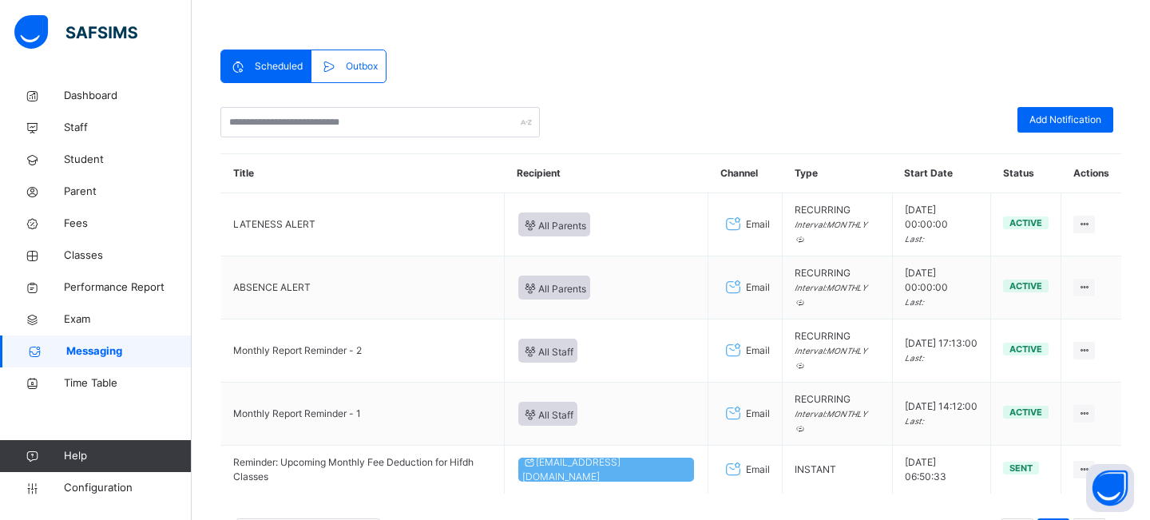
click at [365, 62] on span "Outbox" at bounding box center [362, 66] width 32 height 14
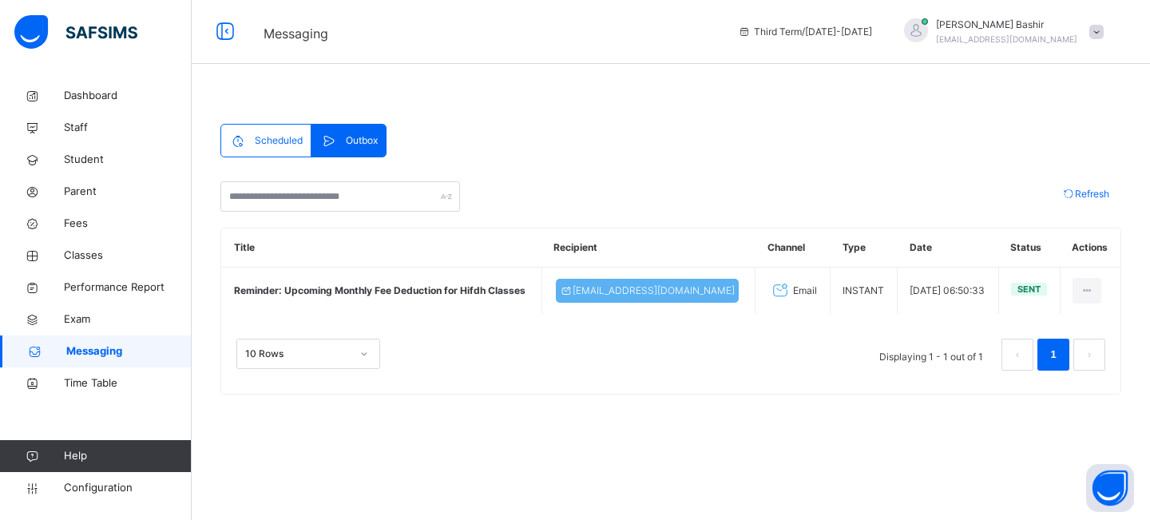
click at [255, 142] on span "Scheduled" at bounding box center [279, 140] width 48 height 14
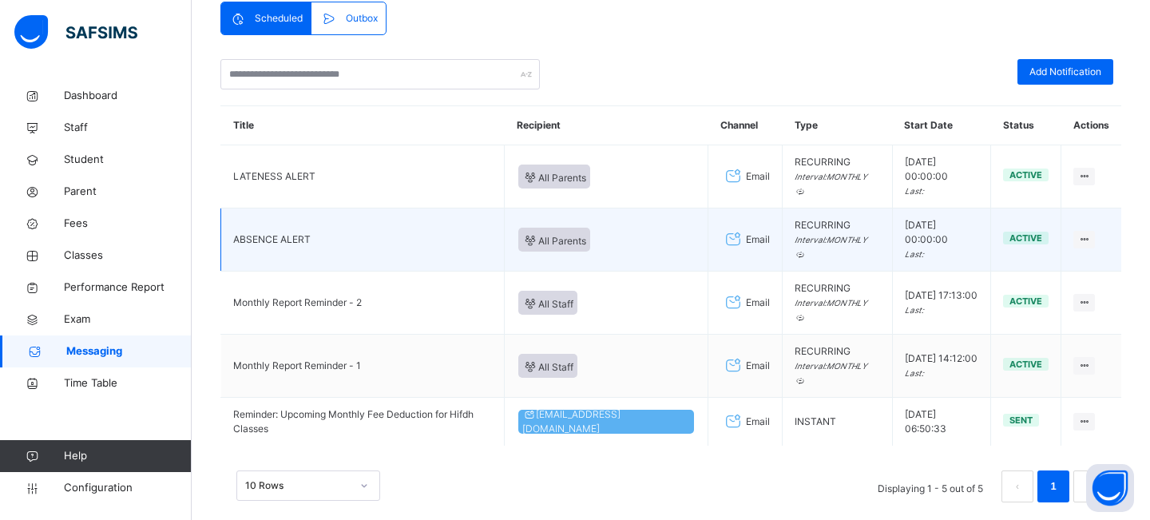
scroll to position [97, 0]
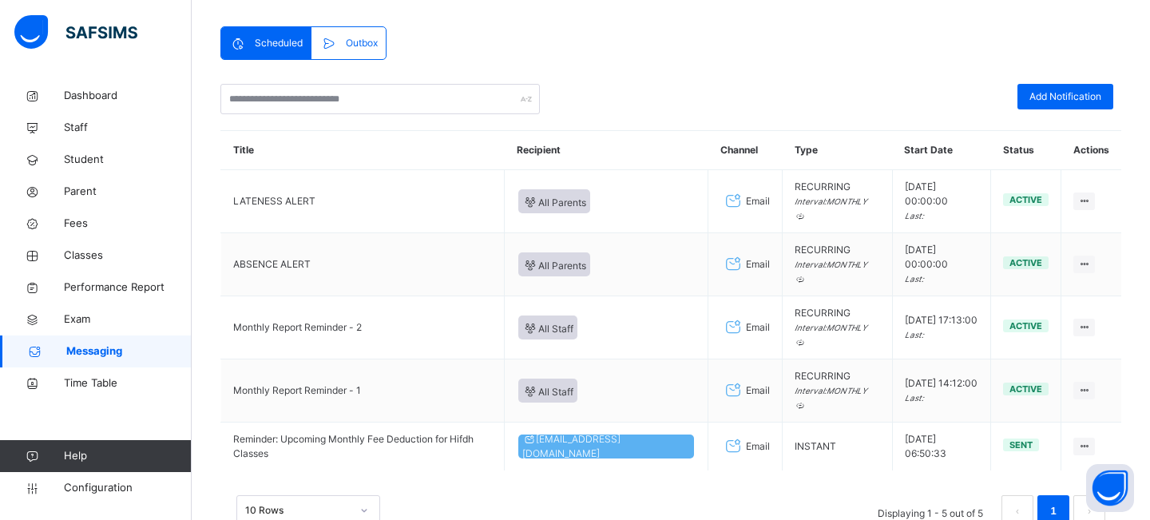
click at [350, 50] on span "Outbox" at bounding box center [362, 43] width 32 height 14
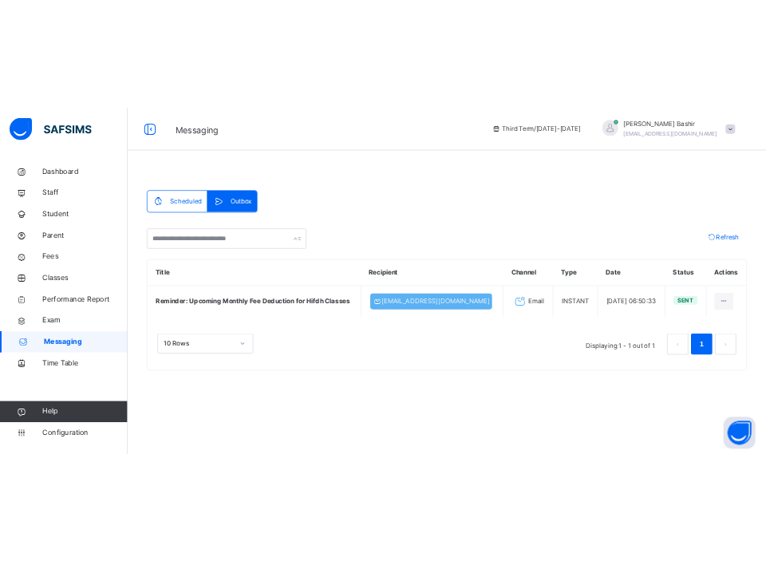
scroll to position [0, 0]
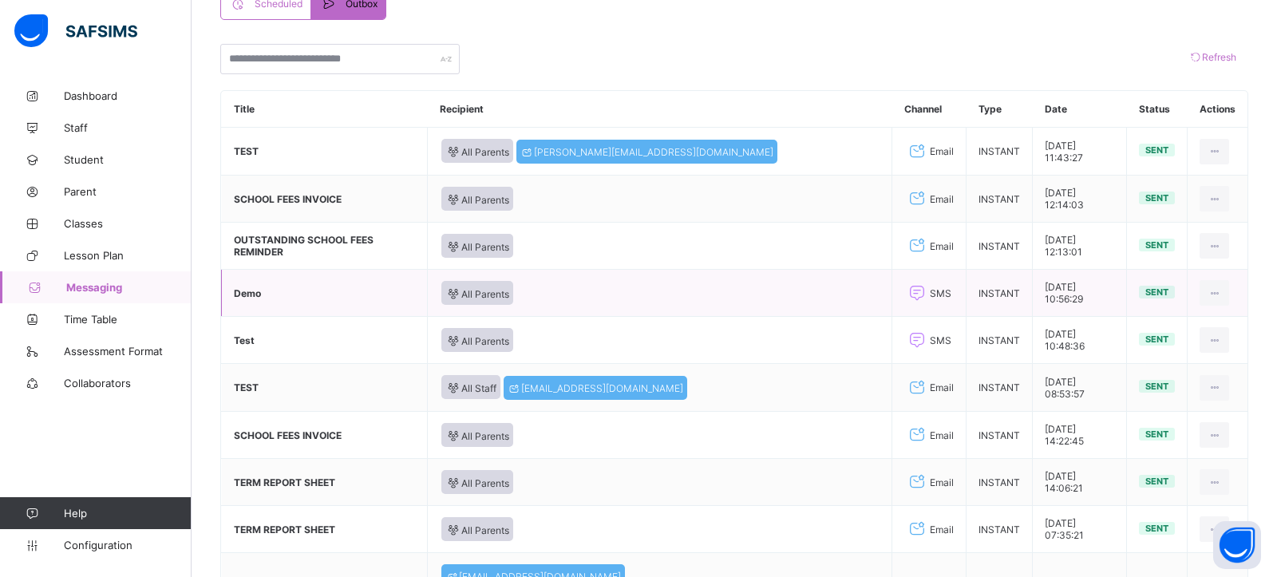
scroll to position [292, 0]
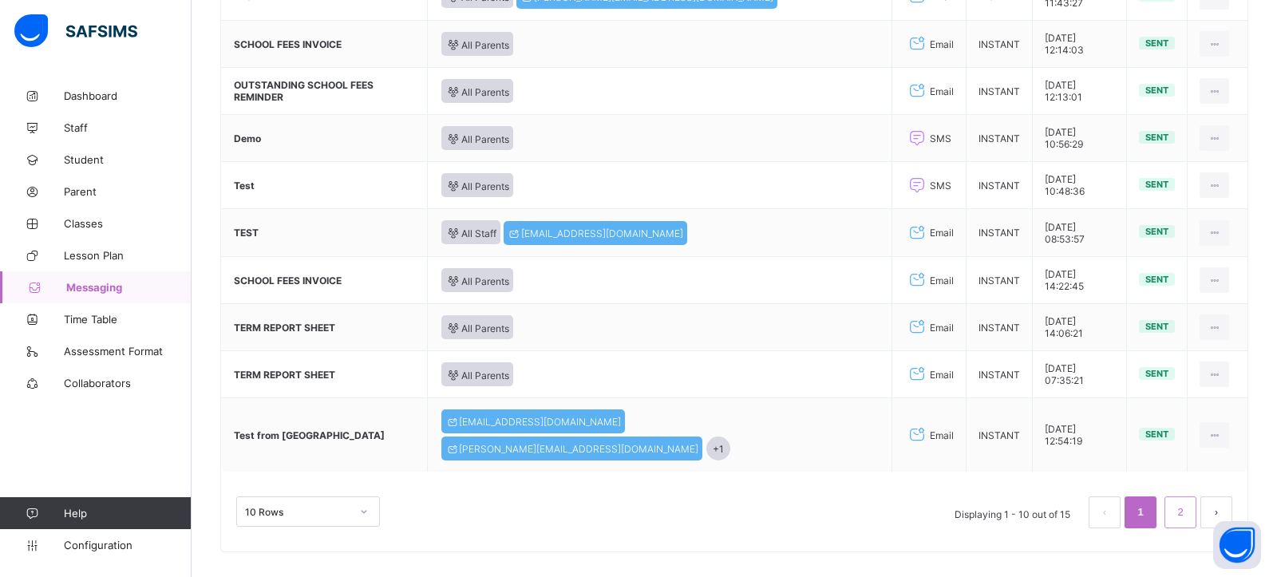
click at [1173, 502] on link "2" at bounding box center [1180, 512] width 15 height 21
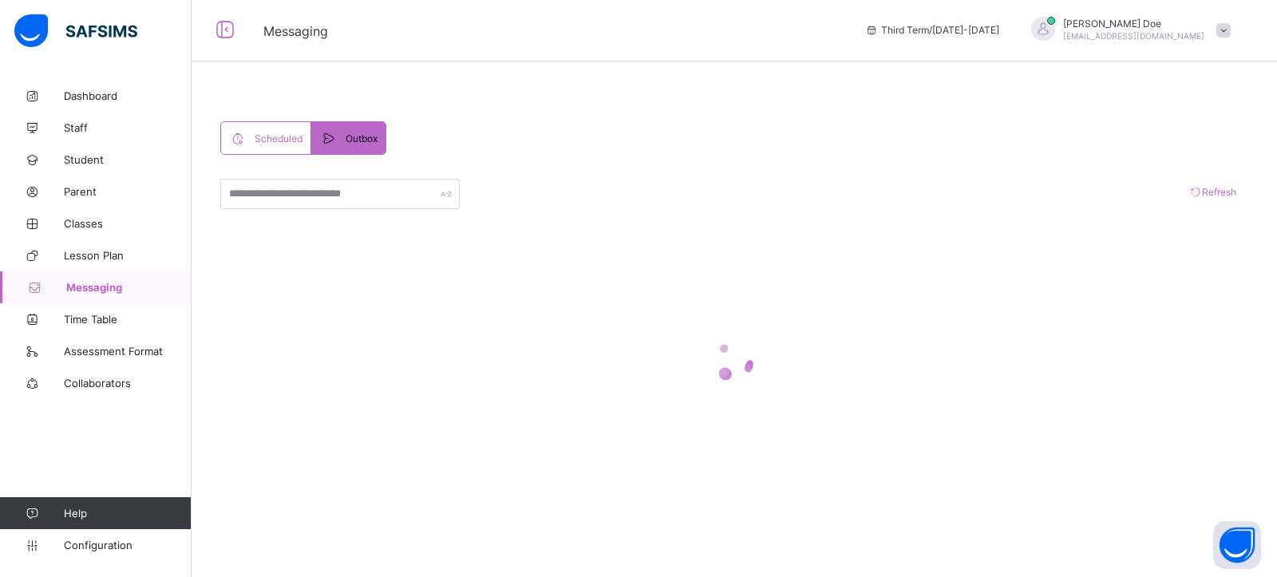
scroll to position [57, 0]
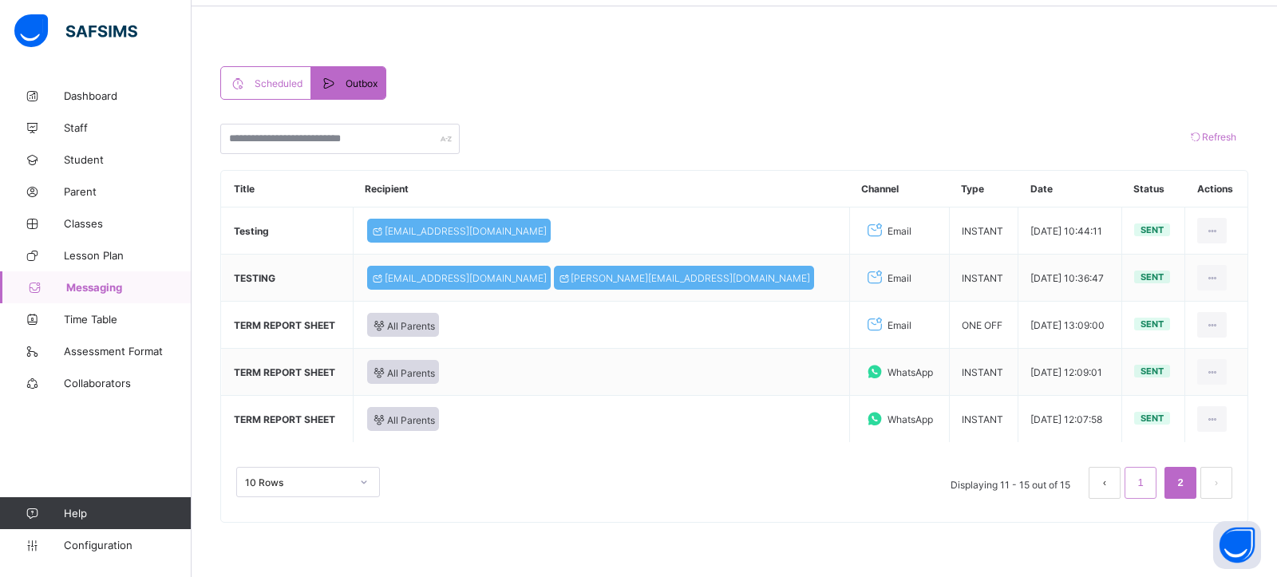
click at [1141, 481] on link "1" at bounding box center [1140, 483] width 15 height 21
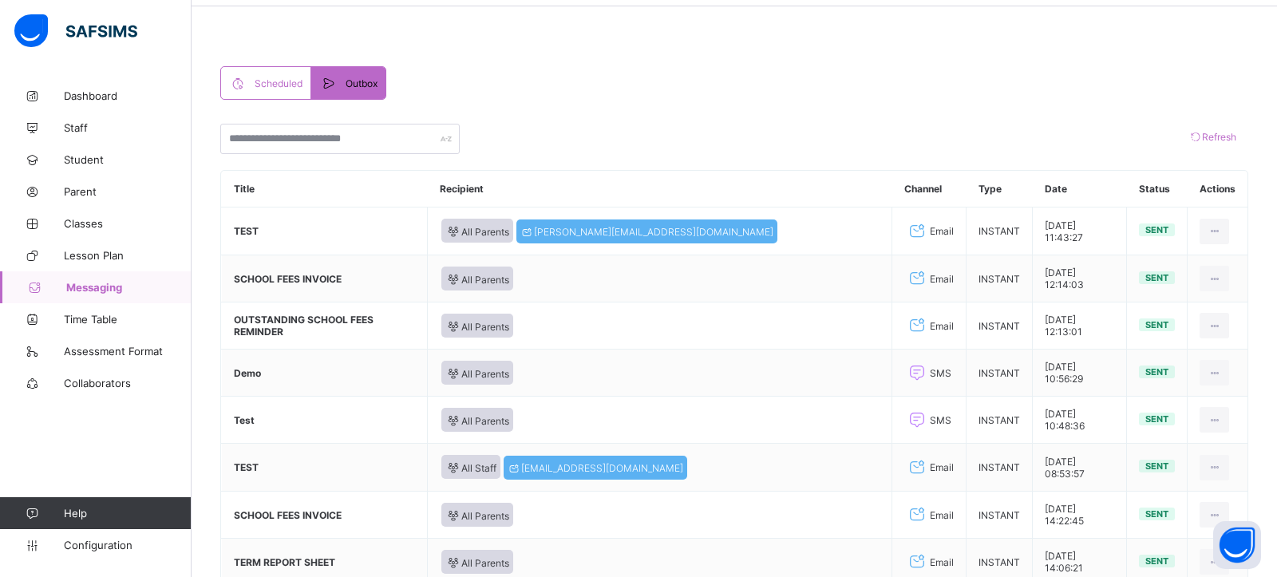
click at [267, 81] on span "Scheduled" at bounding box center [279, 83] width 48 height 12
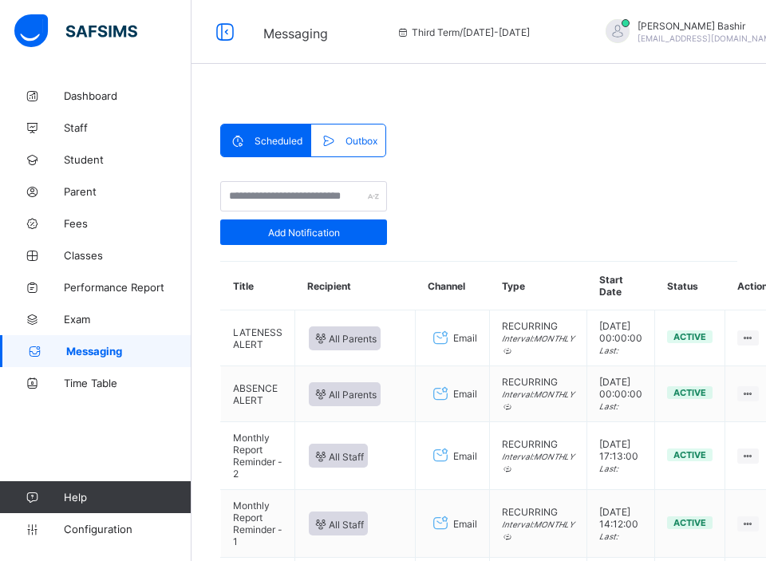
click at [364, 139] on span "Outbox" at bounding box center [362, 141] width 32 height 12
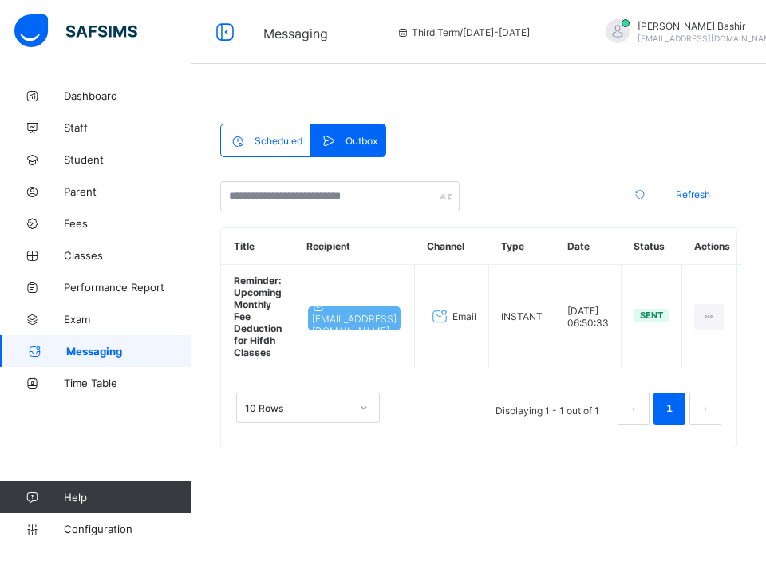
click at [284, 140] on span "Scheduled" at bounding box center [279, 141] width 48 height 12
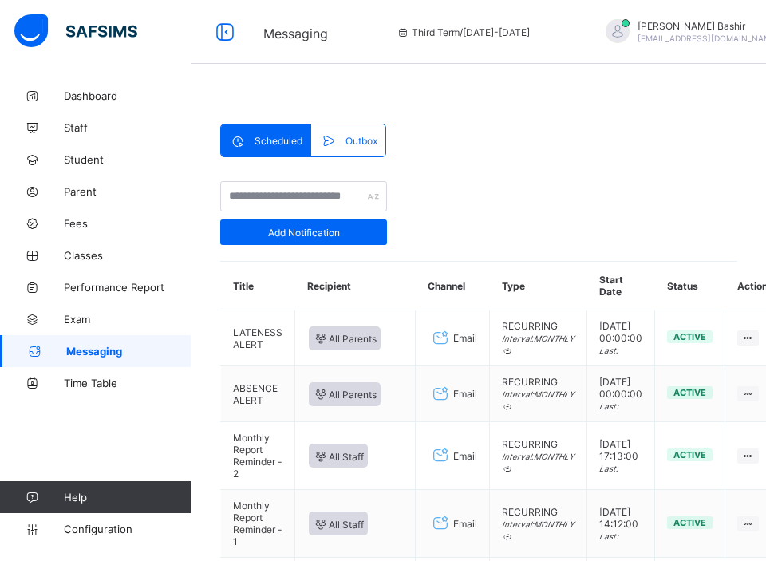
click at [339, 138] on span at bounding box center [332, 141] width 26 height 16
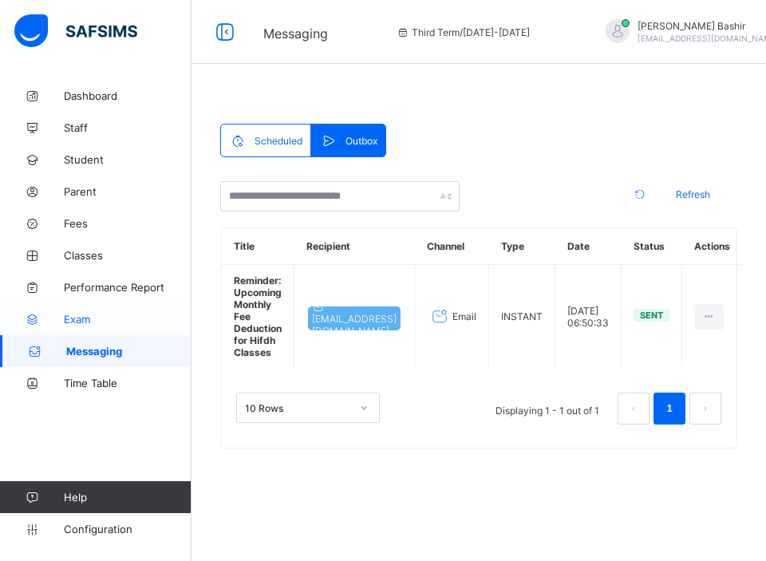
click at [92, 317] on span "Exam" at bounding box center [128, 319] width 128 height 13
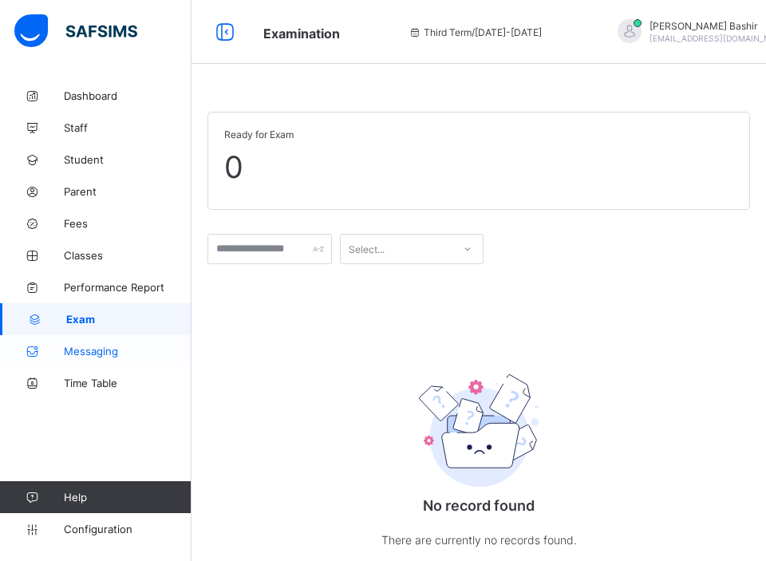
click at [87, 347] on span "Messaging" at bounding box center [128, 351] width 128 height 13
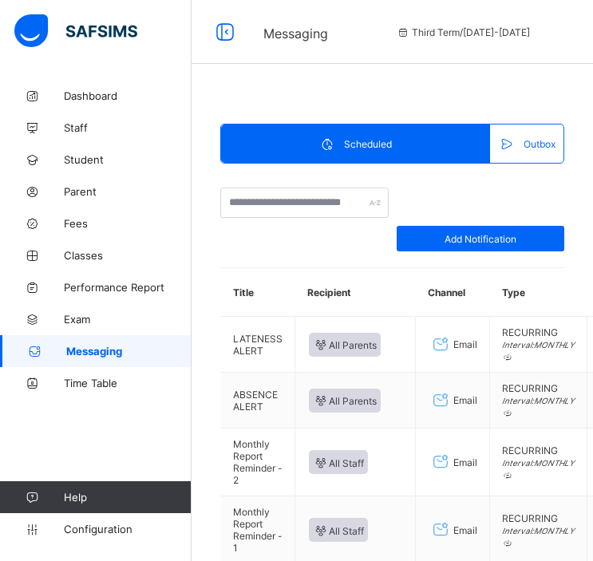
click at [519, 141] on span at bounding box center [511, 144] width 26 height 16
